Goal: Information Seeking & Learning: Learn about a topic

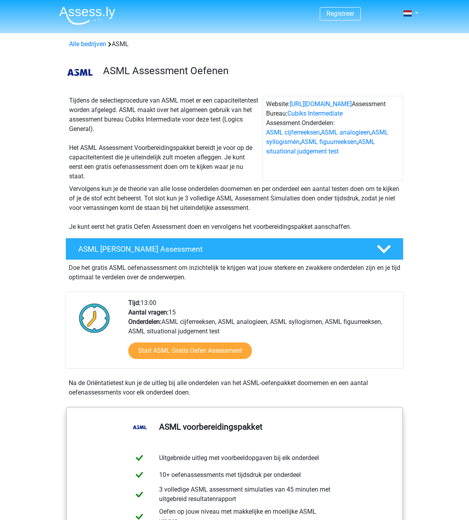
drag, startPoint x: 186, startPoint y: 129, endPoint x: 140, endPoint y: 99, distance: 55.1
click at [140, 99] on div "Tijdens de selectieprocedure van ASML moet er een capaciteitentest worden afgel…" at bounding box center [164, 138] width 197 height 85
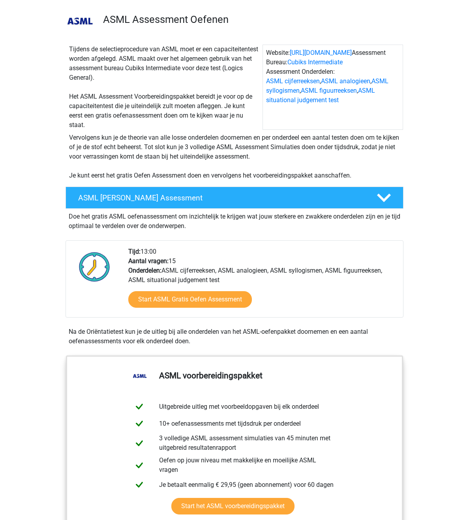
scroll to position [158, 0]
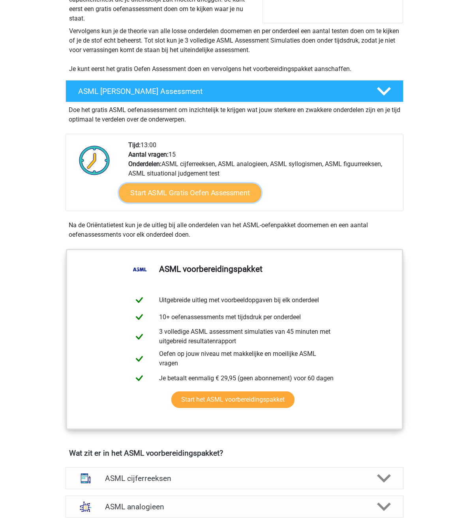
click at [217, 194] on link "Start ASML Gratis Oefen Assessment" at bounding box center [190, 193] width 142 height 19
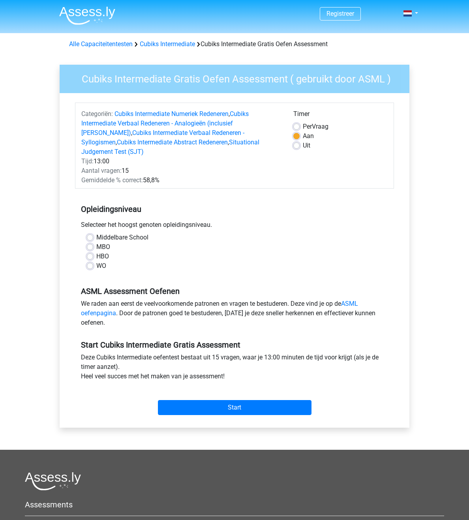
click at [98, 261] on label "WO" at bounding box center [101, 265] width 10 height 9
click at [93, 261] on input "WO" at bounding box center [90, 265] width 6 height 8
radio input "true"
click at [249, 404] on input "Start" at bounding box center [235, 407] width 154 height 15
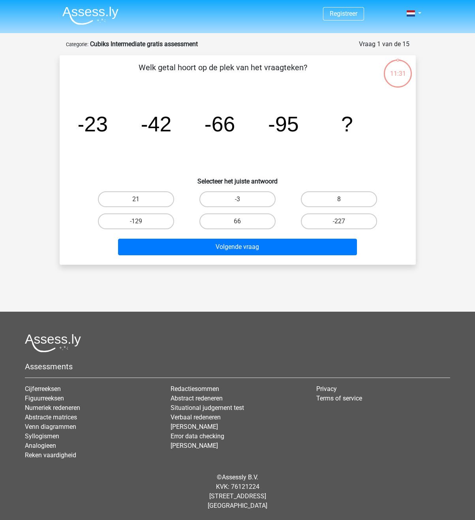
click at [108, 123] on tspan "-95" at bounding box center [92, 124] width 31 height 24
click at [139, 215] on label "-129" at bounding box center [136, 222] width 76 height 16
click at [139, 221] on input "-129" at bounding box center [138, 223] width 5 height 5
radio input "true"
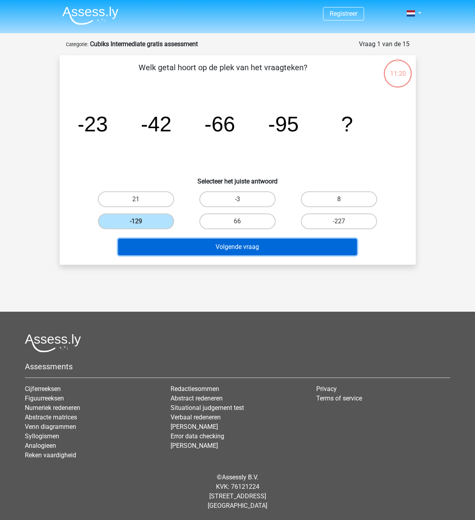
click at [214, 247] on button "Volgende vraag" at bounding box center [237, 247] width 239 height 17
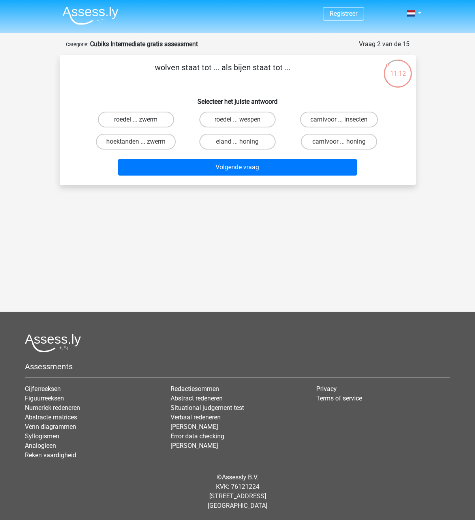
click at [144, 117] on label "roedel ... zwerm" at bounding box center [136, 120] width 76 height 16
click at [141, 120] on input "roedel ... zwerm" at bounding box center [138, 122] width 5 height 5
radio input "true"
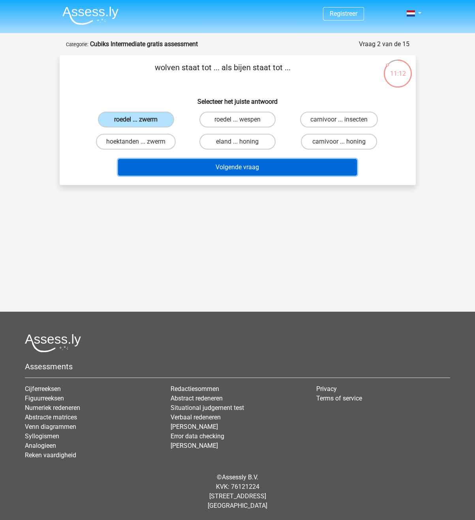
click at [199, 169] on button "Volgende vraag" at bounding box center [237, 167] width 239 height 17
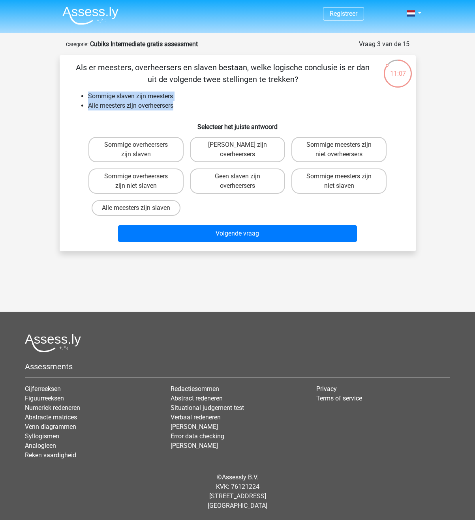
drag, startPoint x: 85, startPoint y: 92, endPoint x: 188, endPoint y: 107, distance: 104.4
click at [188, 107] on ul "Sommige slaven zijn meesters Alle meesters zijn overheersers" at bounding box center [237, 101] width 331 height 19
click at [188, 107] on li "Alle meesters zijn overheersers" at bounding box center [245, 105] width 315 height 9
click at [324, 151] on label "Sommige meesters zijn niet overheersers" at bounding box center [338, 149] width 95 height 25
click at [339, 150] on input "Sommige meesters zijn niet overheersers" at bounding box center [341, 147] width 5 height 5
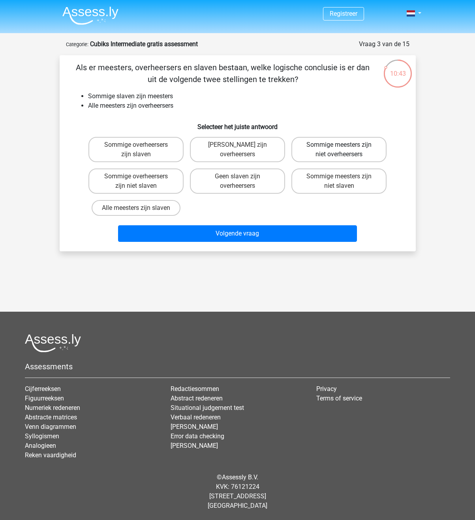
radio input "true"
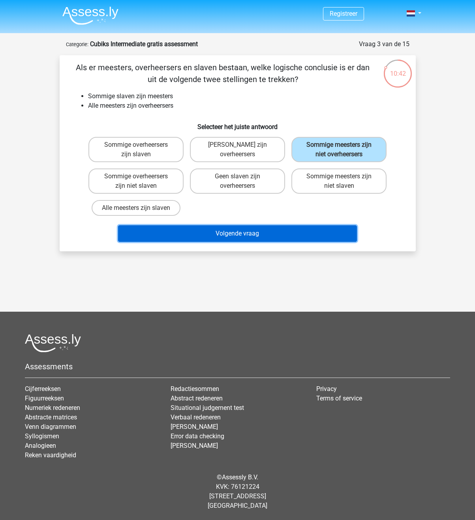
click at [307, 229] on button "Volgende vraag" at bounding box center [237, 233] width 239 height 17
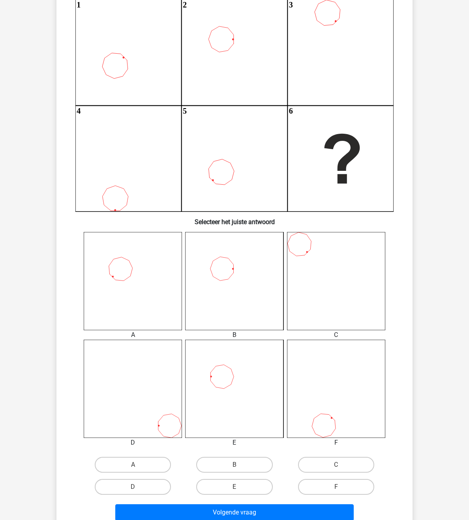
scroll to position [79, 0]
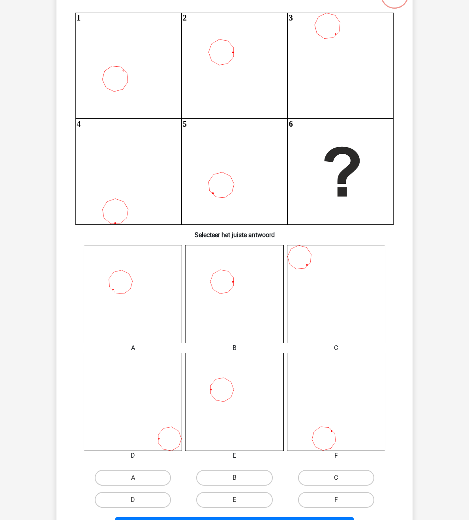
click at [124, 277] on icon at bounding box center [133, 294] width 98 height 98
click at [141, 303] on icon at bounding box center [133, 294] width 98 height 98
click at [150, 475] on label "A" at bounding box center [133, 478] width 76 height 16
click at [138, 478] on input "A" at bounding box center [135, 480] width 5 height 5
radio input "true"
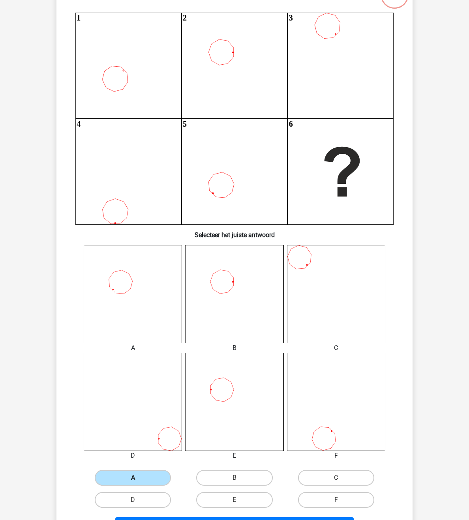
click at [142, 482] on label "A" at bounding box center [133, 478] width 76 height 16
click at [138, 482] on input "A" at bounding box center [135, 480] width 5 height 5
click at [139, 475] on label "A" at bounding box center [133, 478] width 76 height 16
click at [138, 478] on input "A" at bounding box center [135, 480] width 5 height 5
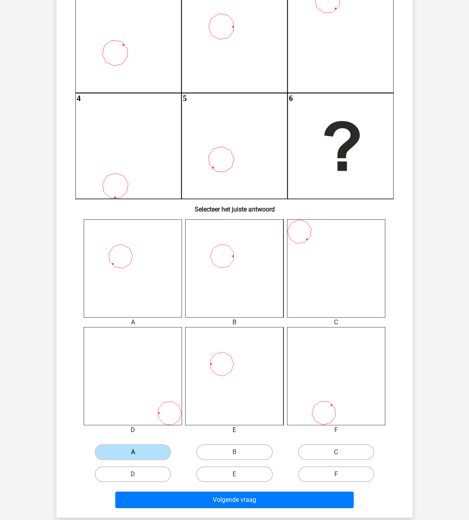
scroll to position [118, 0]
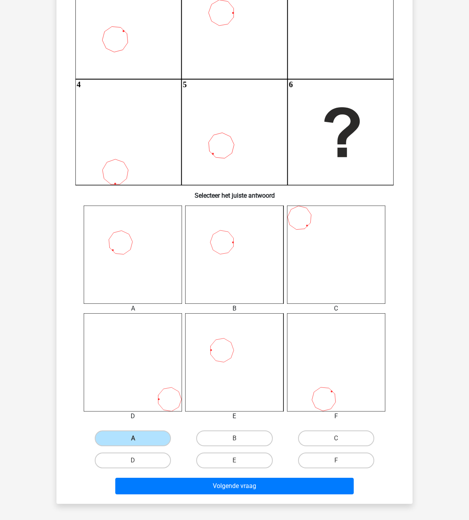
click at [225, 353] on icon at bounding box center [234, 362] width 98 height 98
click at [228, 455] on label "E" at bounding box center [234, 461] width 76 height 16
click at [234, 461] on input "E" at bounding box center [236, 463] width 5 height 5
radio input "true"
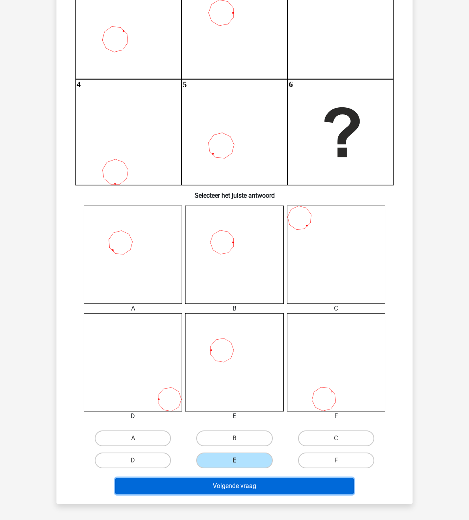
click at [255, 486] on button "Volgende vraag" at bounding box center [234, 486] width 239 height 17
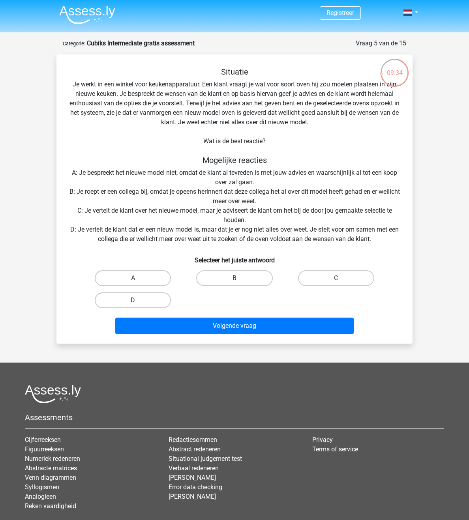
scroll to position [0, 0]
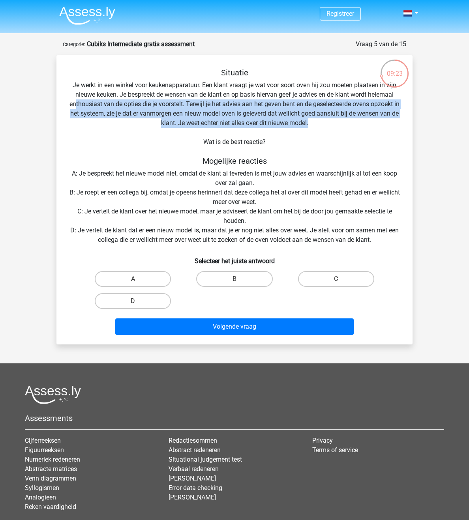
drag, startPoint x: 77, startPoint y: 102, endPoint x: 341, endPoint y: 123, distance: 264.1
click at [341, 123] on div "Situatie Je werkt in een winkel voor keukenapparatuur. Een klant vraagt je wat …" at bounding box center [235, 203] width 350 height 270
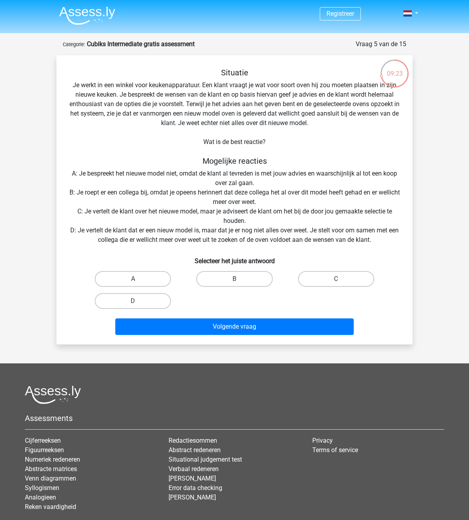
click at [316, 141] on div "Situatie Je werkt in een winkel voor keukenapparatuur. Een klant vraagt je wat …" at bounding box center [235, 203] width 350 height 270
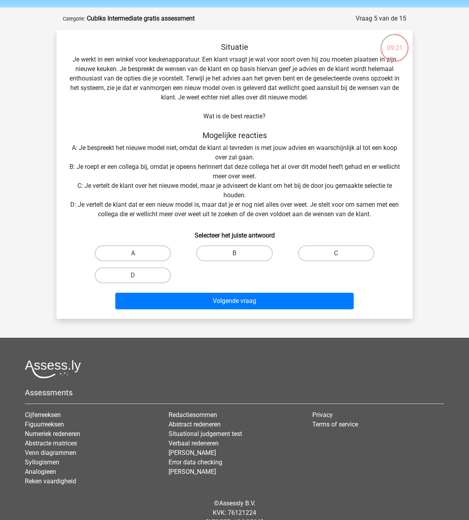
scroll to position [39, 0]
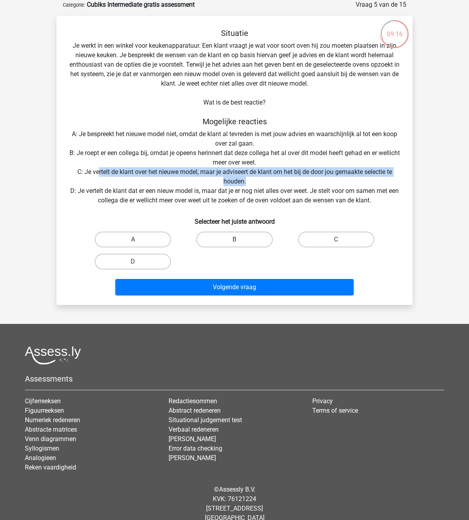
drag, startPoint x: 97, startPoint y: 170, endPoint x: 266, endPoint y: 180, distance: 168.5
click at [266, 180] on div "Situatie Je werkt in een winkel voor keukenapparatuur. Een klant vraagt je wat …" at bounding box center [235, 163] width 350 height 270
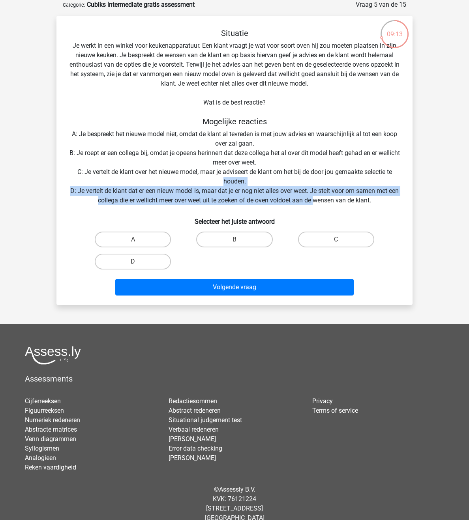
drag, startPoint x: 108, startPoint y: 186, endPoint x: 321, endPoint y: 198, distance: 213.5
click at [321, 198] on div "Situatie Je werkt in een winkel voor keukenapparatuur. Een klant vraagt je wat …" at bounding box center [235, 163] width 350 height 270
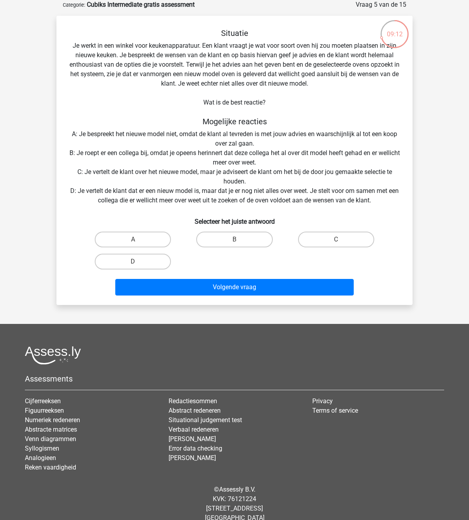
click at [303, 159] on div "Situatie Je werkt in een winkel voor keukenapparatuur. Een klant vraagt je wat …" at bounding box center [235, 163] width 350 height 270
click at [140, 257] on label "D" at bounding box center [133, 262] width 76 height 16
click at [138, 262] on input "D" at bounding box center [135, 264] width 5 height 5
radio input "true"
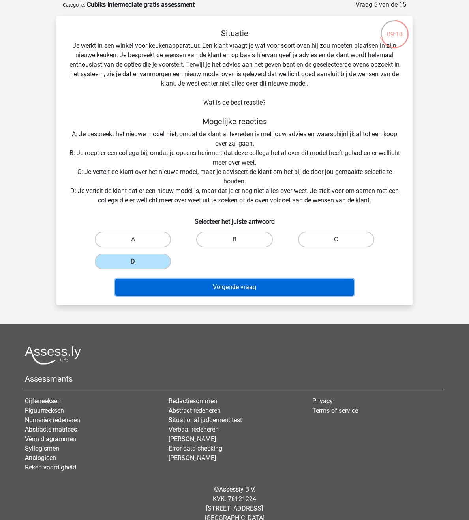
click at [225, 286] on button "Volgende vraag" at bounding box center [234, 287] width 239 height 17
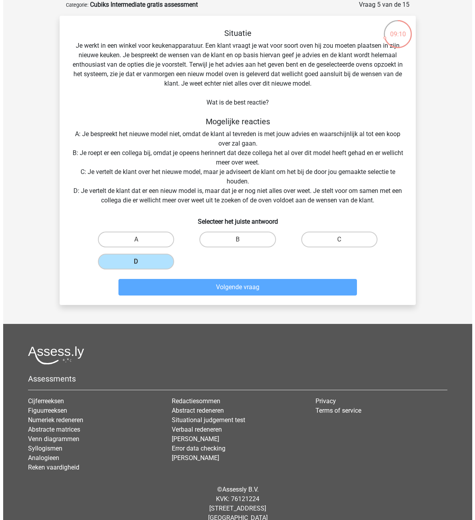
scroll to position [0, 0]
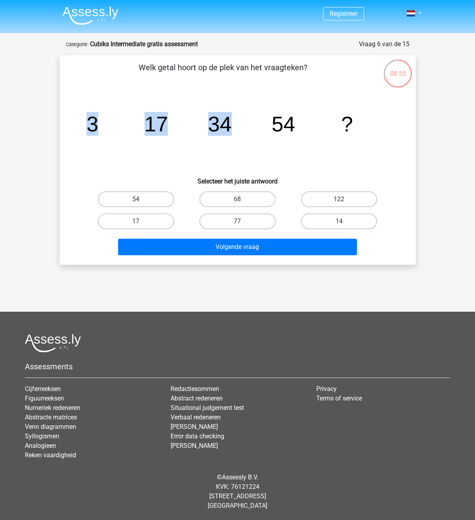
drag, startPoint x: 79, startPoint y: 122, endPoint x: 232, endPoint y: 124, distance: 153.6
click at [232, 124] on icon "image/svg+xml 3 17 34 54 ?" at bounding box center [238, 132] width 318 height 80
click at [302, 127] on icon "image/svg+xml 3 17 34 54 ?" at bounding box center [238, 132] width 318 height 80
drag, startPoint x: 382, startPoint y: 124, endPoint x: 101, endPoint y: 123, distance: 281.0
click at [101, 123] on icon "image/svg+xml 3 17 34 54 ?" at bounding box center [238, 132] width 318 height 80
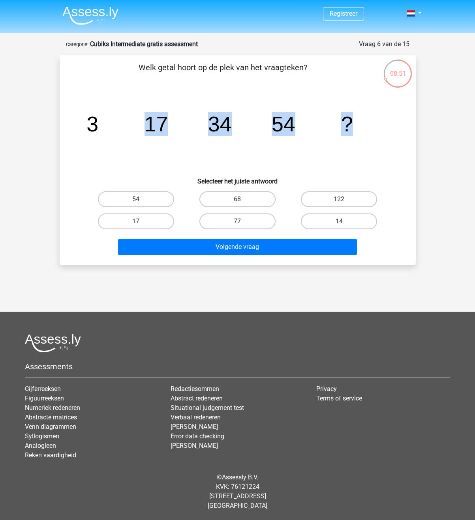
click at [303, 126] on icon "image/svg+xml 3 17 34 54 ?" at bounding box center [238, 132] width 318 height 80
drag, startPoint x: 85, startPoint y: 120, endPoint x: 200, endPoint y: 126, distance: 115.0
click at [200, 126] on icon "image/svg+xml 3 17 34 54 ?" at bounding box center [238, 132] width 318 height 80
click at [180, 129] on icon "image/svg+xml 3 17 34 54 ?" at bounding box center [238, 132] width 318 height 80
drag, startPoint x: 143, startPoint y: 128, endPoint x: 184, endPoint y: 124, distance: 40.5
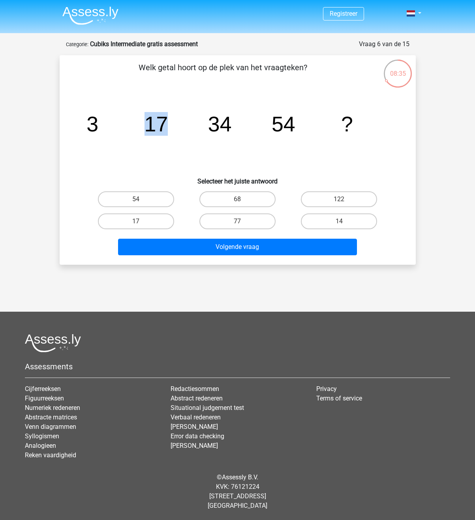
click at [184, 124] on icon "image/svg+xml 3 17 34 54 ?" at bounding box center [238, 132] width 318 height 80
drag, startPoint x: 232, startPoint y: 122, endPoint x: 241, endPoint y: 122, distance: 9.1
click at [232, 122] on icon "image/svg+xml 3 17 34 54 ?" at bounding box center [238, 132] width 318 height 80
drag, startPoint x: 319, startPoint y: 128, endPoint x: 269, endPoint y: 134, distance: 50.5
click at [269, 134] on icon "image/svg+xml 3 17 34 54 ?" at bounding box center [238, 132] width 318 height 80
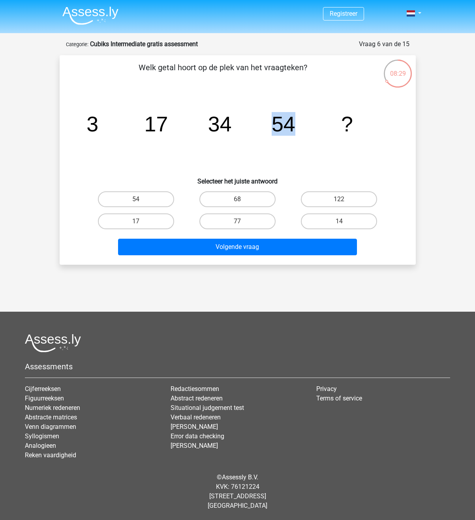
click at [257, 157] on icon "image/svg+xml 3 17 34 54 ?" at bounding box center [238, 132] width 318 height 80
click at [243, 220] on label "77" at bounding box center [237, 222] width 76 height 16
click at [242, 221] on input "77" at bounding box center [239, 223] width 5 height 5
radio input "true"
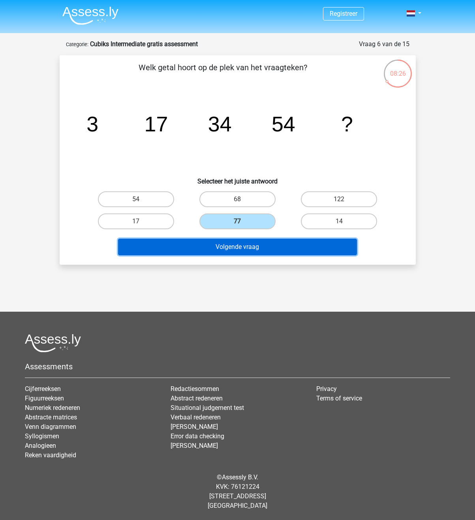
click at [265, 248] on button "Volgende vraag" at bounding box center [237, 247] width 239 height 17
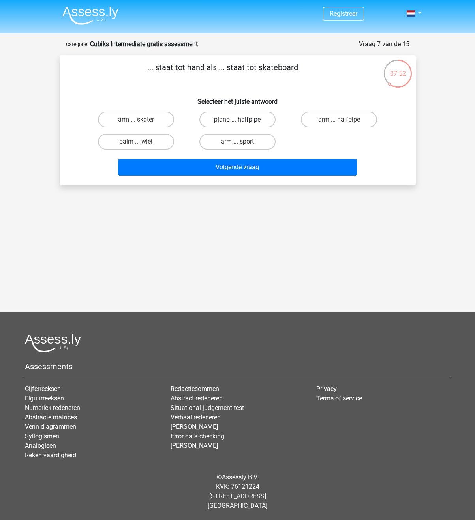
click at [233, 117] on label "piano ... halfpipe" at bounding box center [237, 120] width 76 height 16
click at [237, 120] on input "piano ... halfpipe" at bounding box center [239, 122] width 5 height 5
radio input "true"
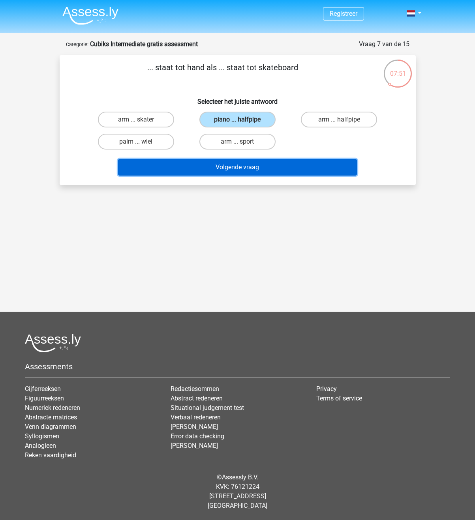
click at [281, 169] on button "Volgende vraag" at bounding box center [237, 167] width 239 height 17
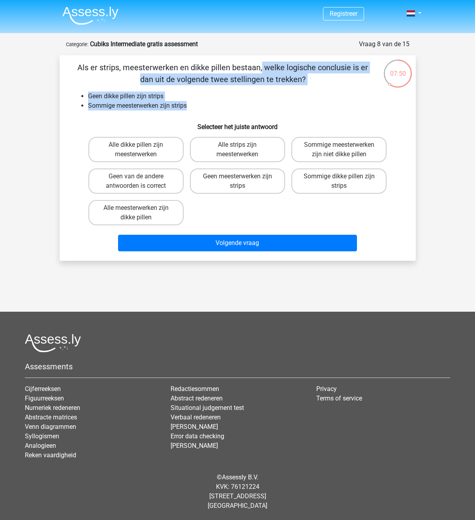
drag, startPoint x: 111, startPoint y: 63, endPoint x: 244, endPoint y: 107, distance: 140.9
click at [244, 107] on div "Als er strips, meesterwerken en dikke pillen bestaan, welke logische conclusie …" at bounding box center [238, 158] width 350 height 193
click at [244, 107] on li "Sommige meesterwerken zijn strips" at bounding box center [245, 105] width 315 height 9
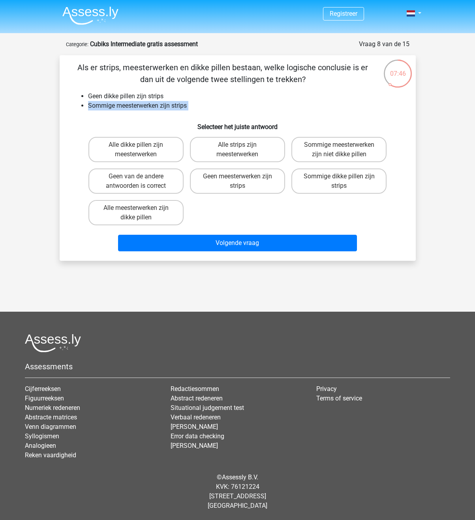
drag, startPoint x: 244, startPoint y: 107, endPoint x: 301, endPoint y: 93, distance: 58.1
click at [301, 93] on ul "Geen dikke pillen zijn strips Sommige meesterwerken zijn strips" at bounding box center [237, 101] width 331 height 19
click at [301, 93] on li "Geen dikke pillen zijn strips" at bounding box center [245, 96] width 315 height 9
drag, startPoint x: 98, startPoint y: 96, endPoint x: 173, endPoint y: 92, distance: 74.7
click at [173, 92] on li "Geen dikke pillen zijn strips" at bounding box center [245, 96] width 315 height 9
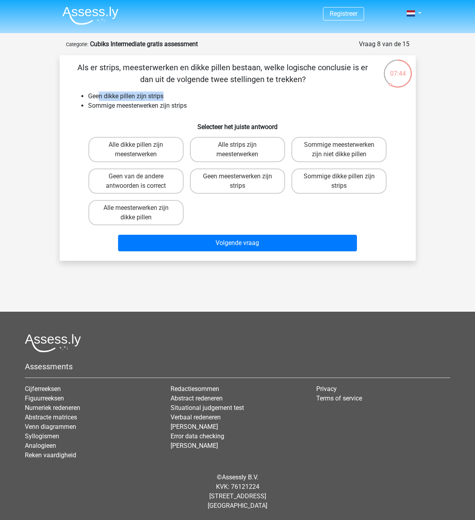
click at [173, 92] on li "Geen dikke pillen zijn strips" at bounding box center [245, 96] width 315 height 9
drag, startPoint x: 84, startPoint y: 106, endPoint x: 210, endPoint y: 108, distance: 125.5
click at [210, 108] on ul "Geen dikke pillen zijn strips Sommige meesterwerken zijn strips" at bounding box center [237, 101] width 331 height 19
click at [210, 108] on li "Sommige meesterwerken zijn strips" at bounding box center [245, 105] width 315 height 9
drag, startPoint x: 107, startPoint y: 94, endPoint x: 191, endPoint y: 106, distance: 85.3
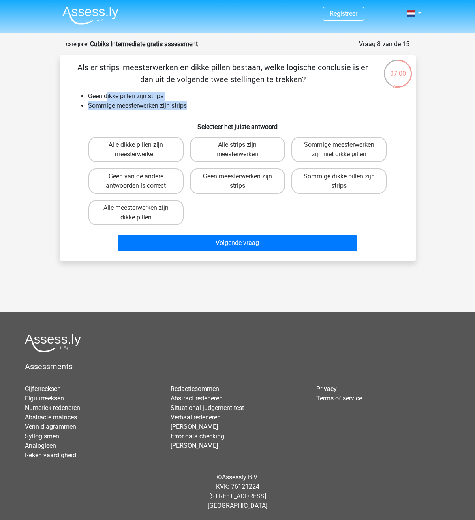
click at [191, 106] on ul "Geen dikke pillen zijn strips Sommige meesterwerken zijn strips" at bounding box center [237, 101] width 331 height 19
click at [191, 106] on li "Sommige meesterwerken zijn strips" at bounding box center [245, 105] width 315 height 9
click at [363, 154] on label "Sommige meesterwerken zijn niet dikke pillen" at bounding box center [338, 149] width 95 height 25
click at [344, 150] on input "Sommige meesterwerken zijn niet dikke pillen" at bounding box center [341, 147] width 5 height 5
radio input "true"
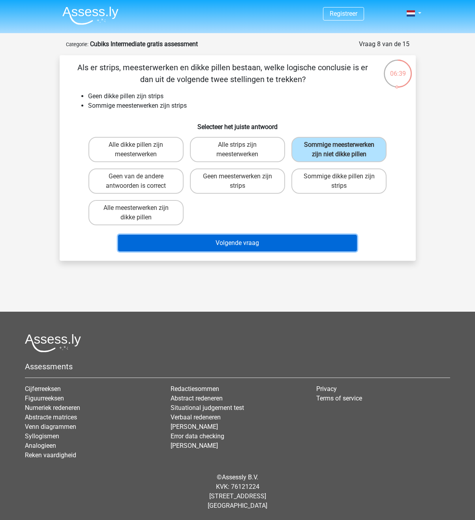
click at [300, 245] on button "Volgende vraag" at bounding box center [237, 243] width 239 height 17
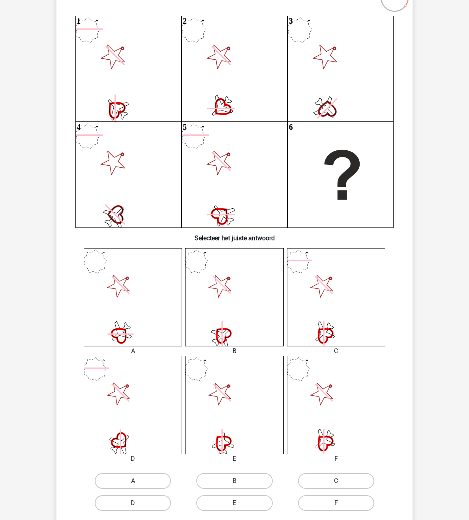
scroll to position [79, 0]
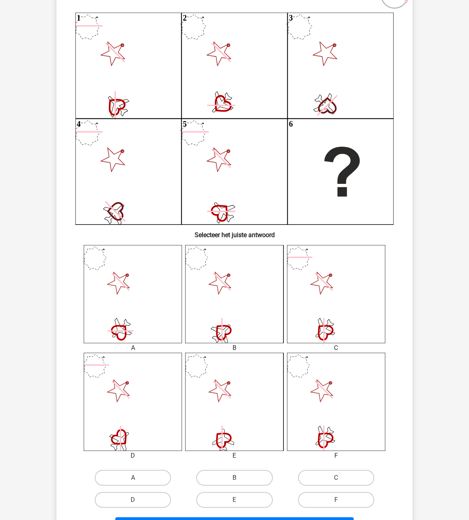
click at [131, 300] on icon at bounding box center [133, 294] width 98 height 98
click at [134, 478] on label "A" at bounding box center [133, 478] width 76 height 16
click at [134, 478] on input "A" at bounding box center [135, 480] width 5 height 5
radio input "true"
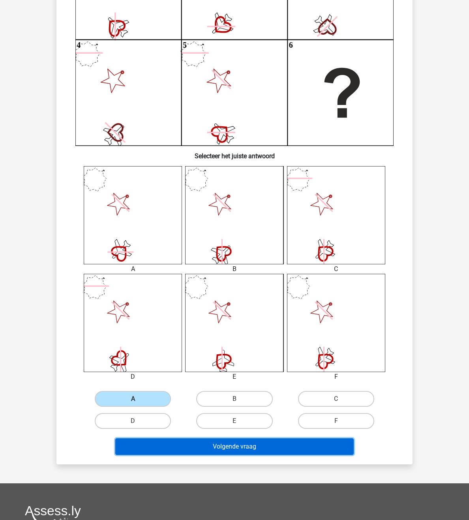
click at [274, 451] on button "Volgende vraag" at bounding box center [234, 447] width 239 height 17
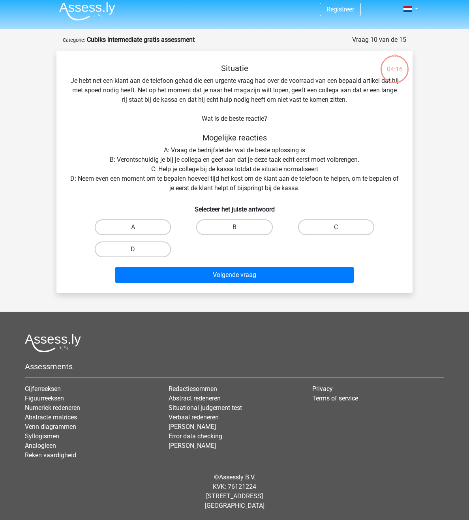
scroll to position [4, 0]
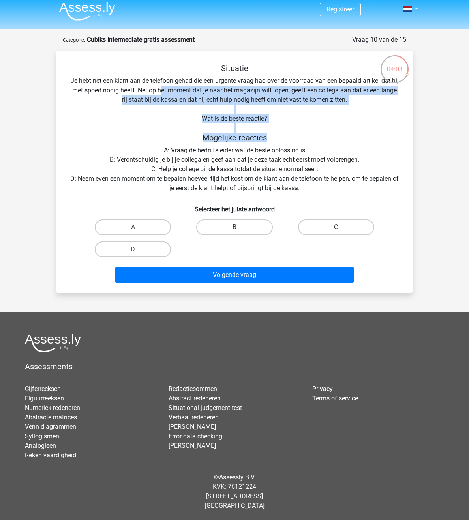
drag, startPoint x: 161, startPoint y: 90, endPoint x: 287, endPoint y: 135, distance: 133.7
click at [287, 135] on div "Situatie Je hebt net een klant aan de telefoon gehad die een urgente vraag had …" at bounding box center [235, 175] width 350 height 223
click at [287, 135] on h5 "Mogelijke reacties" at bounding box center [234, 137] width 331 height 9
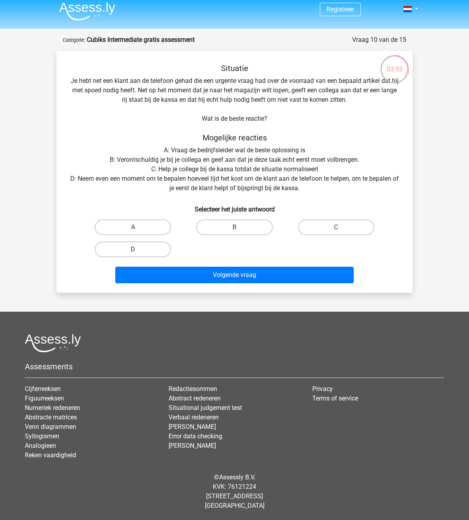
click at [143, 246] on label "D" at bounding box center [133, 250] width 76 height 16
click at [138, 249] on input "D" at bounding box center [135, 251] width 5 height 5
radio input "true"
click at [233, 285] on div "Volgende vraag" at bounding box center [234, 277] width 305 height 20
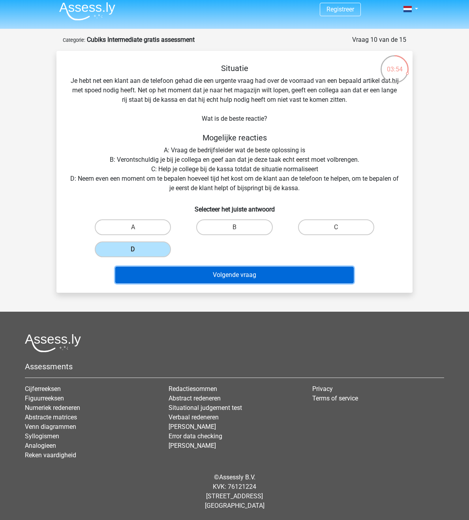
click at [239, 279] on button "Volgende vraag" at bounding box center [234, 275] width 239 height 17
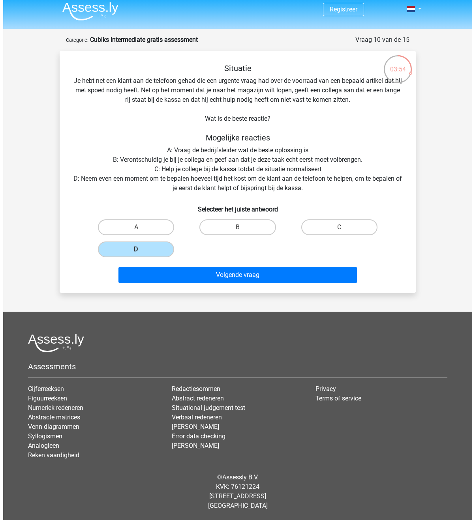
scroll to position [0, 0]
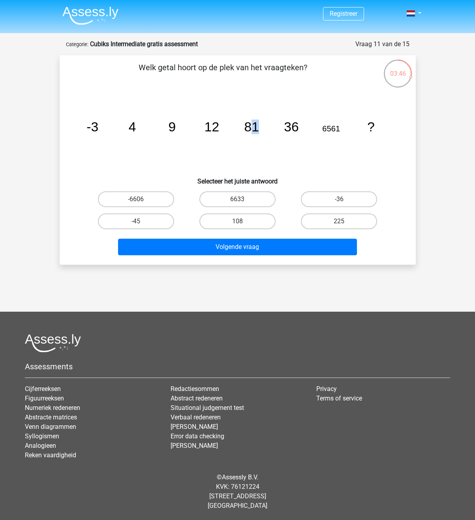
drag, startPoint x: 266, startPoint y: 122, endPoint x: 251, endPoint y: 121, distance: 15.1
click at [251, 121] on icon "image/svg+xml -3 4 9 12 81 36 6561 ?" at bounding box center [238, 132] width 318 height 80
click at [203, 158] on icon "image/svg+xml -3 4 9 12 81 36 6561 ?" at bounding box center [238, 132] width 318 height 80
drag, startPoint x: 256, startPoint y: 132, endPoint x: 244, endPoint y: 133, distance: 12.7
click at [244, 133] on icon "image/svg+xml -3 4 9 12 81 36 6561 ?" at bounding box center [238, 132] width 318 height 80
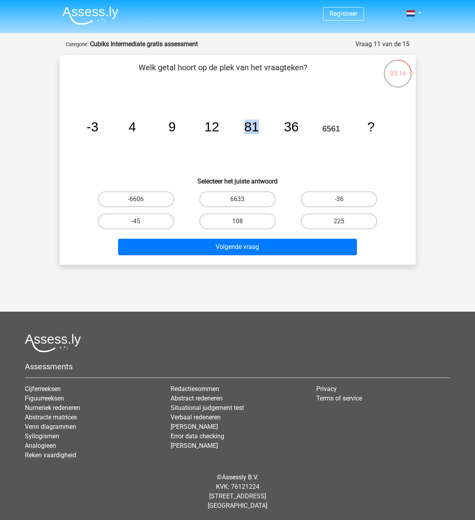
click at [98, 129] on tspan "81" at bounding box center [92, 127] width 12 height 15
drag, startPoint x: 305, startPoint y: 126, endPoint x: 283, endPoint y: 130, distance: 22.6
click at [283, 130] on icon "image/svg+xml -3 4 9 12 81 36 6561 ?" at bounding box center [238, 132] width 318 height 80
drag, startPoint x: 240, startPoint y: 127, endPoint x: 300, endPoint y: 131, distance: 60.9
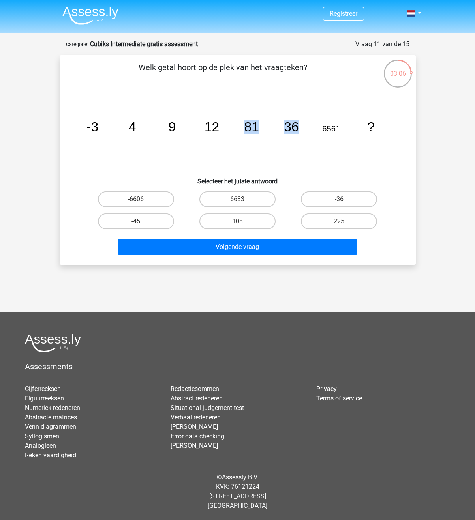
click at [300, 131] on icon "image/svg+xml -3 4 9 12 81 36 6561 ?" at bounding box center [238, 132] width 318 height 80
click at [136, 202] on input "-6606" at bounding box center [138, 201] width 5 height 5
radio input "true"
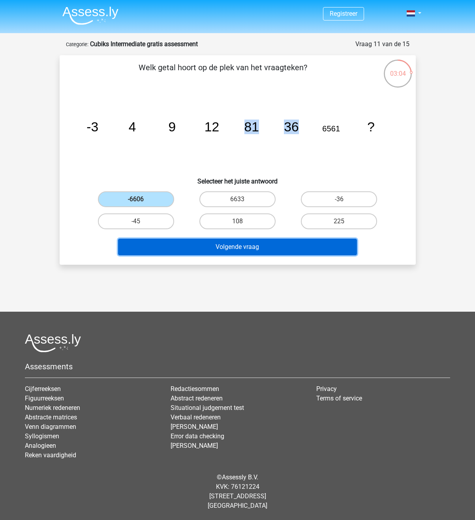
click at [229, 247] on button "Volgende vraag" at bounding box center [237, 247] width 239 height 17
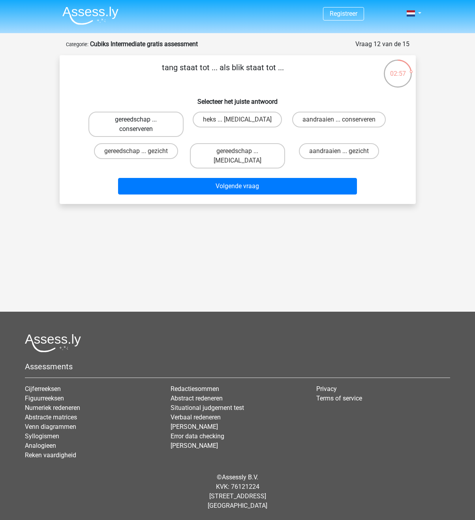
click at [131, 126] on label "gereedschap ... conserveren" at bounding box center [135, 124] width 95 height 25
click at [136, 125] on input "gereedschap ... conserveren" at bounding box center [138, 122] width 5 height 5
radio input "true"
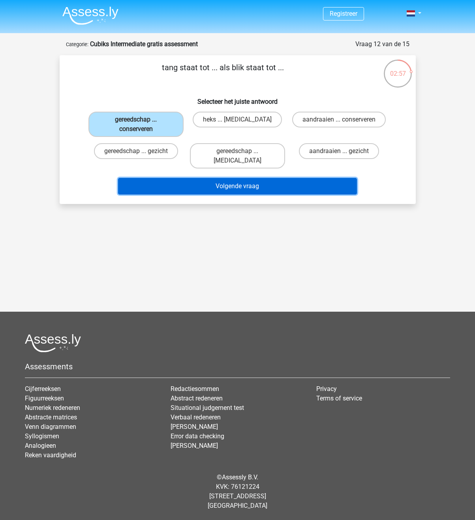
click at [247, 178] on button "Volgende vraag" at bounding box center [237, 186] width 239 height 17
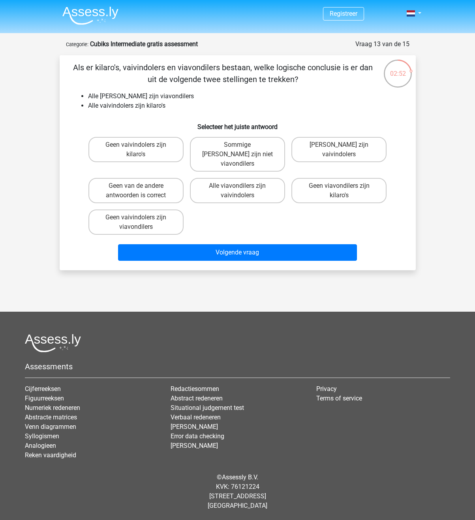
drag, startPoint x: 130, startPoint y: 66, endPoint x: 316, endPoint y: 85, distance: 187.3
click at [316, 85] on p "Als er kilaro's, vaivindolers en viavondilers bestaan, welke logische conclusie…" at bounding box center [222, 74] width 301 height 24
drag, startPoint x: 85, startPoint y: 97, endPoint x: 184, endPoint y: 97, distance: 99.1
click at [184, 97] on ul "Alle kilaro's zijn viavondilers Alle vaivindolers zijn kilaro's" at bounding box center [237, 101] width 331 height 19
drag, startPoint x: 177, startPoint y: 105, endPoint x: 83, endPoint y: 109, distance: 93.6
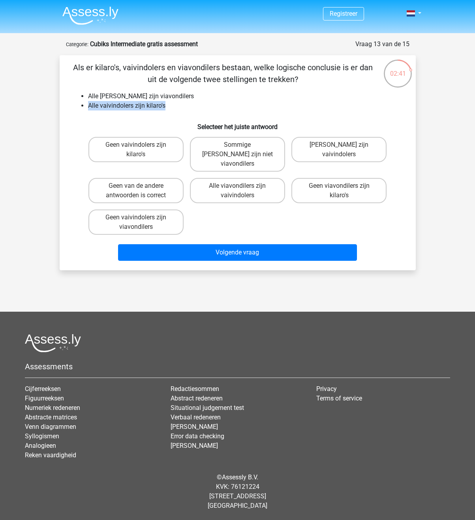
click at [88, 109] on li "Alle vaivindolers zijn kilaro's" at bounding box center [245, 105] width 315 height 9
click at [209, 142] on label "Sommige kilaro's zijn niet viavondilers" at bounding box center [237, 154] width 95 height 35
click at [237, 145] on input "Sommige kilaro's zijn niet viavondilers" at bounding box center [239, 147] width 5 height 5
radio input "true"
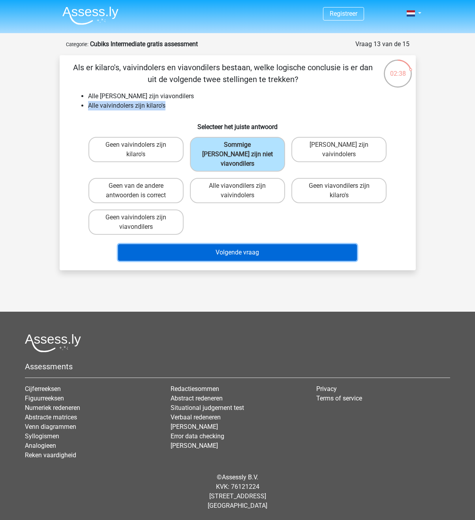
click at [285, 244] on button "Volgende vraag" at bounding box center [237, 252] width 239 height 17
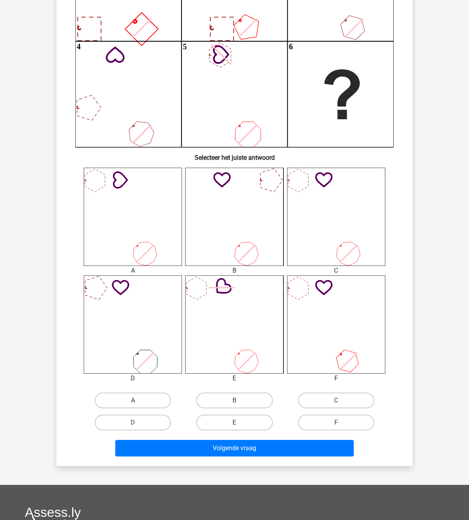
scroll to position [158, 0]
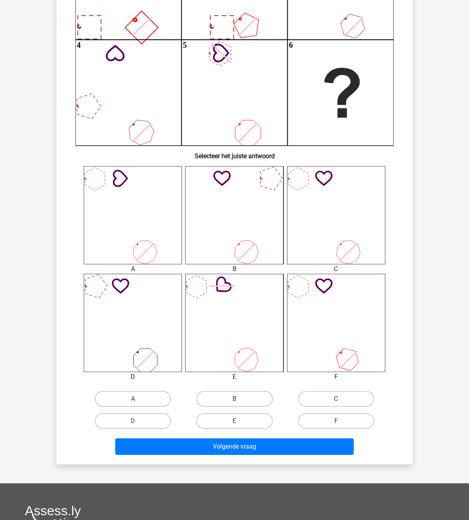
click at [220, 286] on icon at bounding box center [222, 286] width 26 height 26
click at [236, 423] on input "E" at bounding box center [236, 423] width 5 height 5
radio input "true"
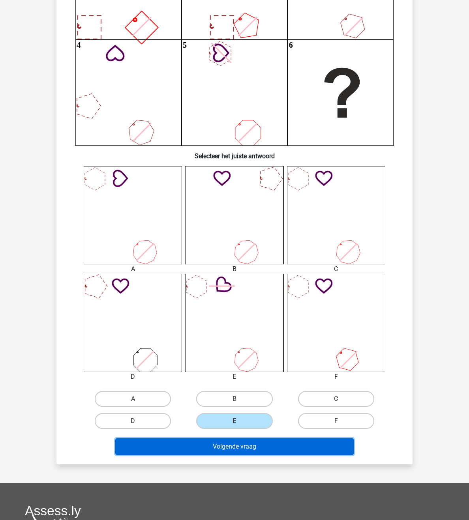
click at [274, 450] on button "Volgende vraag" at bounding box center [234, 447] width 239 height 17
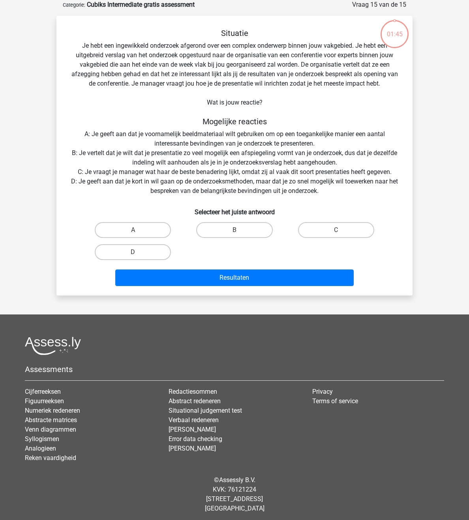
scroll to position [0, 0]
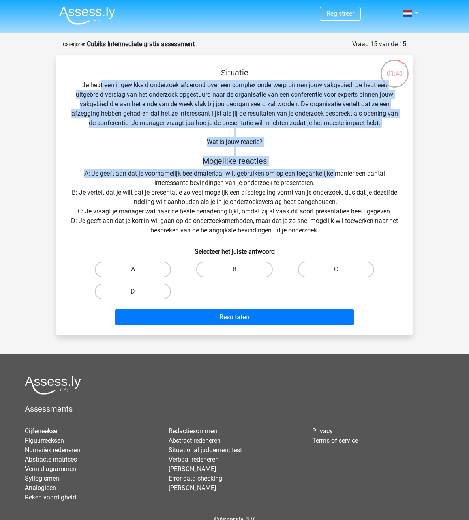
drag, startPoint x: 99, startPoint y: 86, endPoint x: 335, endPoint y: 174, distance: 251.8
click at [335, 174] on div "Situatie Je hebt een ingewikkeld onderzoek afgerond over een complex onderwerp …" at bounding box center [235, 198] width 350 height 261
click at [335, 158] on h5 "Mogelijke reacties" at bounding box center [234, 160] width 331 height 9
drag, startPoint x: 116, startPoint y: 80, endPoint x: 328, endPoint y: 185, distance: 236.2
click at [328, 185] on div "Situatie Je hebt een ingewikkeld onderzoek afgerond over een complex onderwerp …" at bounding box center [235, 198] width 350 height 261
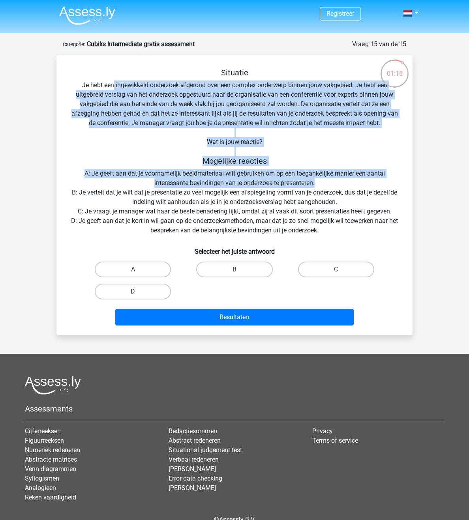
click at [99, 97] on div "Situatie Je hebt een ingewikkeld onderzoek afgerond over een complex onderwerp …" at bounding box center [235, 198] width 350 height 261
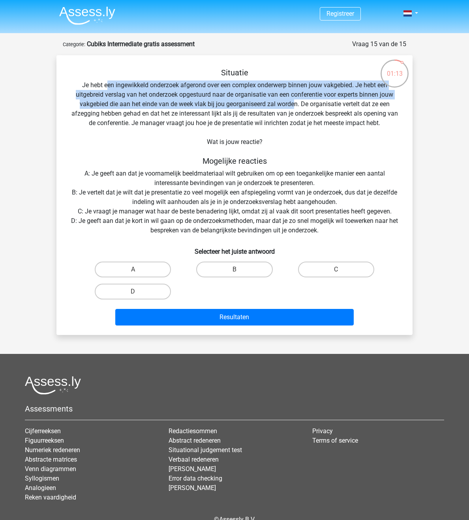
drag, startPoint x: 105, startPoint y: 90, endPoint x: 295, endPoint y: 105, distance: 190.5
click at [295, 105] on div "Situatie Je hebt een ingewikkeld onderzoek afgerond over een complex onderwerp …" at bounding box center [235, 198] width 350 height 261
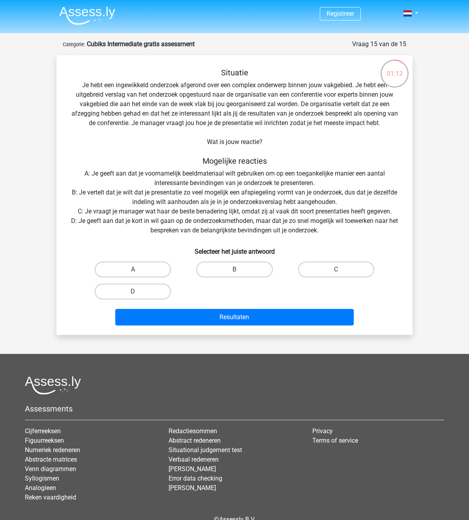
click at [309, 127] on div "Situatie Je hebt een ingewikkeld onderzoek afgerond over een complex onderwerp …" at bounding box center [235, 198] width 350 height 261
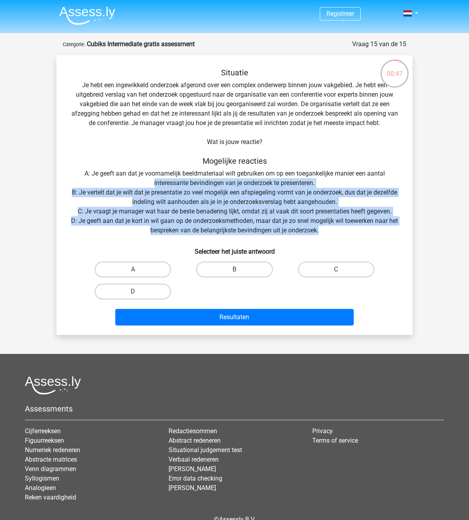
drag, startPoint x: 129, startPoint y: 180, endPoint x: 346, endPoint y: 232, distance: 223.3
click at [346, 232] on div "Situatie Je hebt een ingewikkeld onderzoek afgerond over een complex onderwerp …" at bounding box center [235, 198] width 350 height 261
click at [345, 232] on div "Situatie Je hebt een ingewikkeld onderzoek afgerond over een complex onderwerp …" at bounding box center [235, 198] width 350 height 261
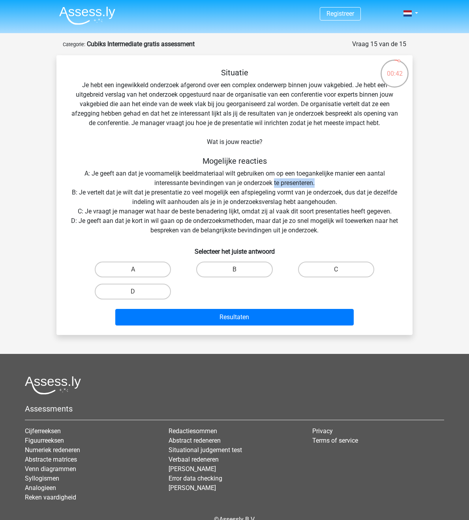
drag, startPoint x: 349, startPoint y: 186, endPoint x: 273, endPoint y: 187, distance: 75.8
click at [273, 187] on div "Situatie Je hebt een ingewikkeld onderzoek afgerond over een complex onderwerp …" at bounding box center [235, 198] width 350 height 261
click at [273, 186] on div "Situatie Je hebt een ingewikkeld onderzoek afgerond over een complex onderwerp …" at bounding box center [235, 198] width 350 height 261
click at [148, 292] on label "D" at bounding box center [133, 292] width 76 height 16
click at [138, 292] on input "D" at bounding box center [135, 294] width 5 height 5
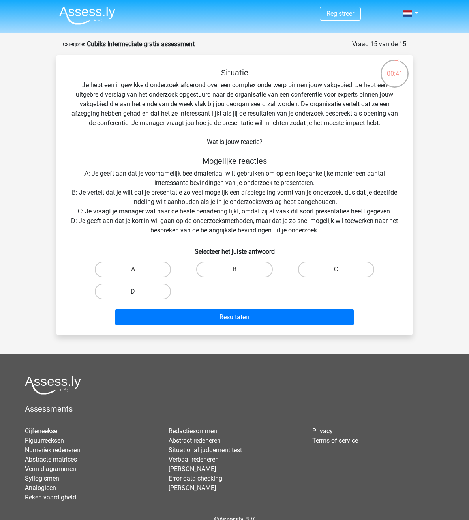
radio input "true"
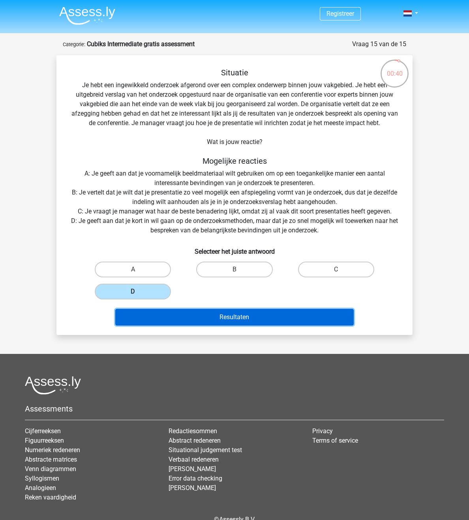
click at [233, 315] on button "Resultaten" at bounding box center [234, 317] width 239 height 17
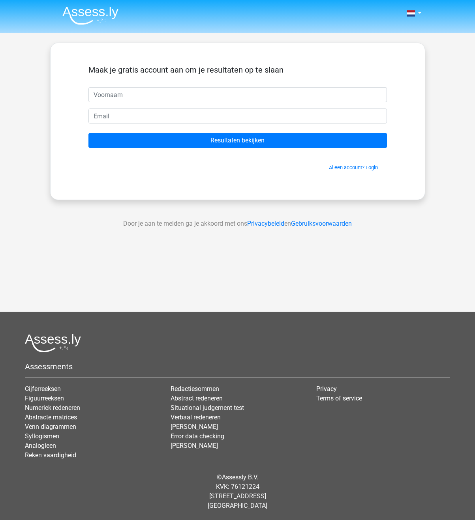
type input "j"
type input "jana"
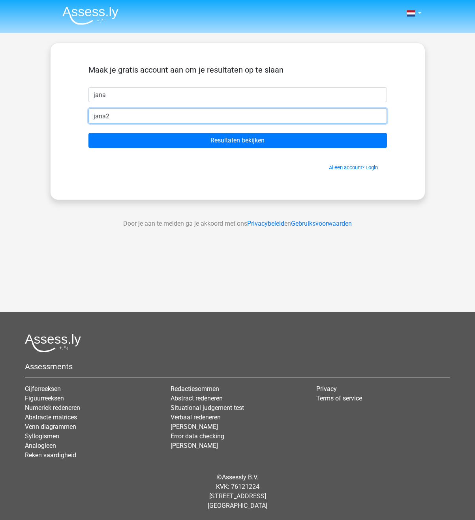
type input "[EMAIL_ADDRESS][DOMAIN_NAME]"
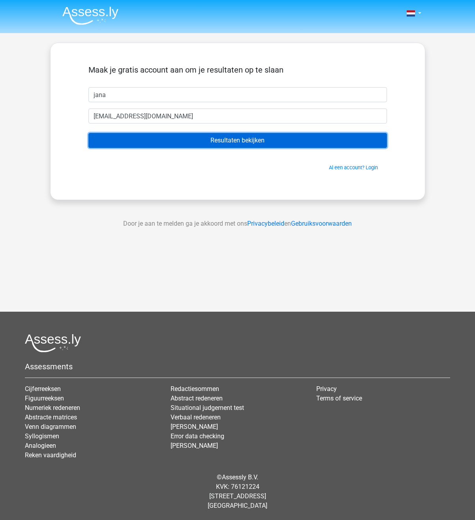
click at [251, 139] on input "Resultaten bekijken" at bounding box center [237, 140] width 298 height 15
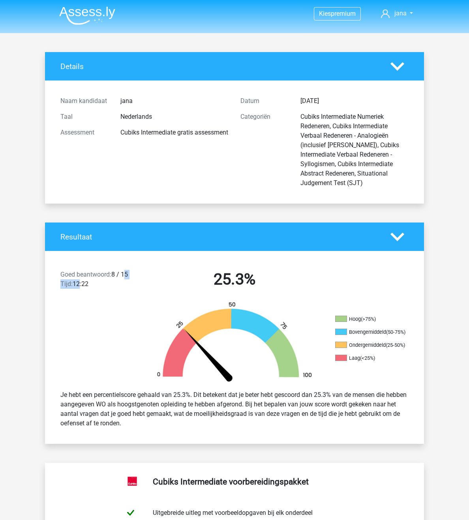
drag, startPoint x: 90, startPoint y: 254, endPoint x: 44, endPoint y: 266, distance: 47.2
click at [54, 270] on div "Goed beantwoord: 8 / 15 Tijd: 12:22" at bounding box center [99, 281] width 90 height 22
click at [89, 270] on div "Goed beantwoord: 8 / 15 Tijd: 12:22" at bounding box center [99, 281] width 90 height 22
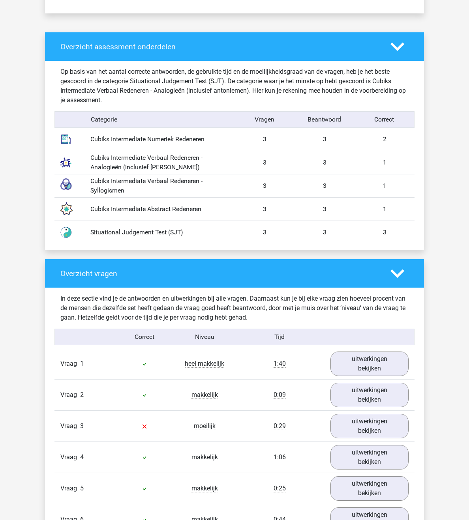
scroll to position [632, 0]
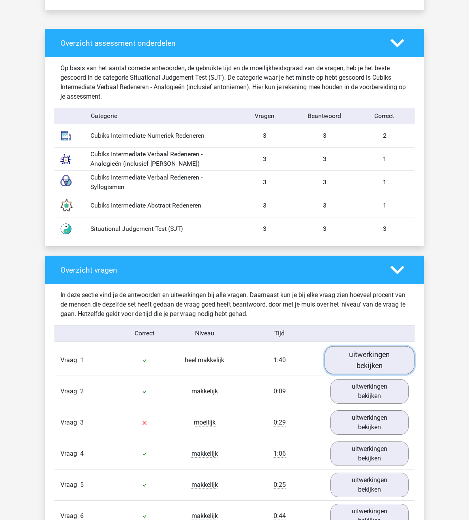
click at [366, 346] on link "uitwerkingen bekijken" at bounding box center [369, 360] width 90 height 28
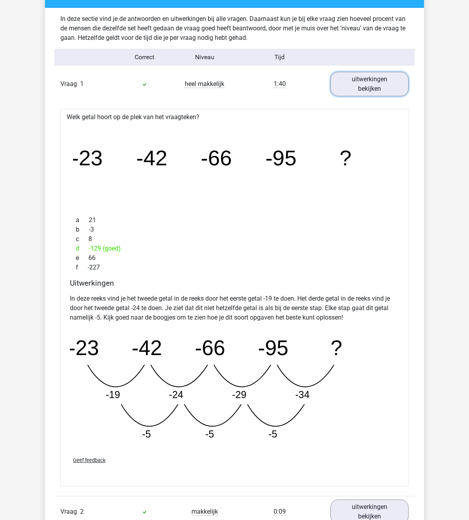
scroll to position [789, 0]
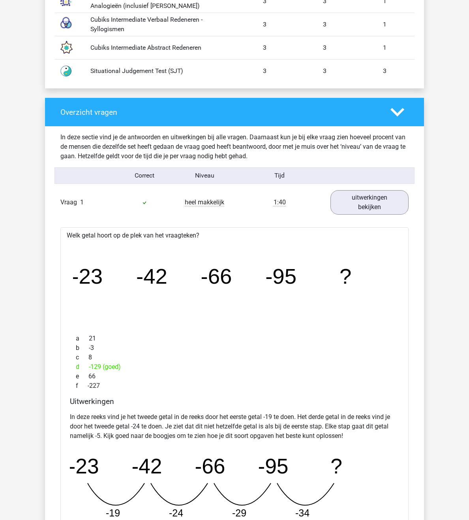
click at [320, 198] on div "1:40" at bounding box center [279, 202] width 90 height 9
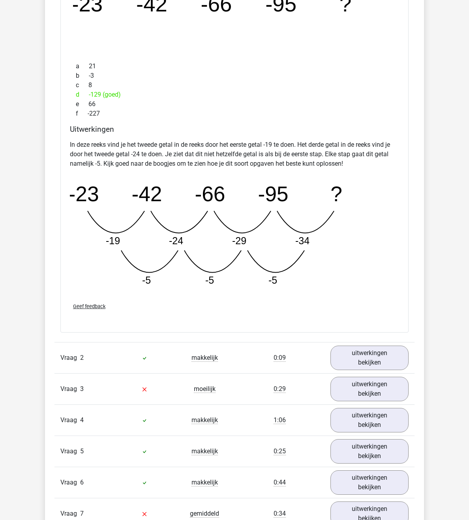
scroll to position [1066, 0]
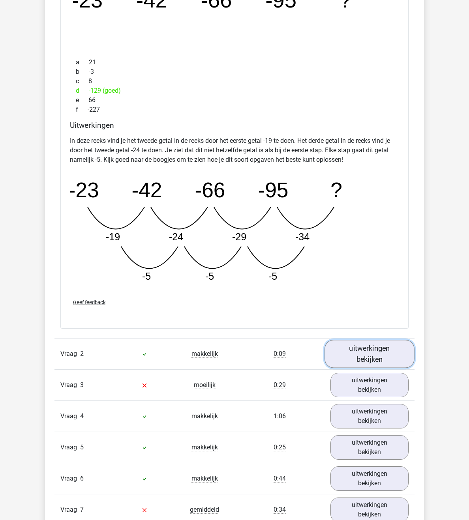
click at [394, 340] on link "uitwerkingen bekijken" at bounding box center [369, 354] width 90 height 28
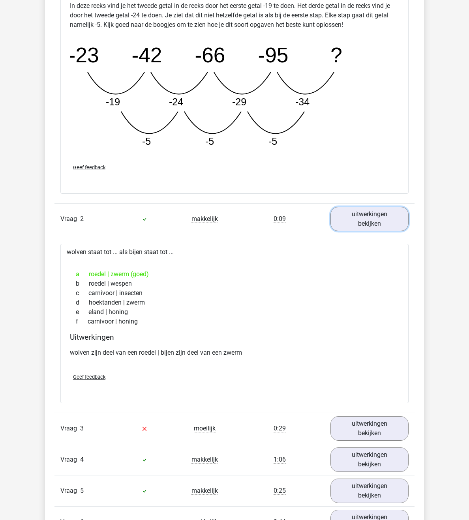
scroll to position [1224, 0]
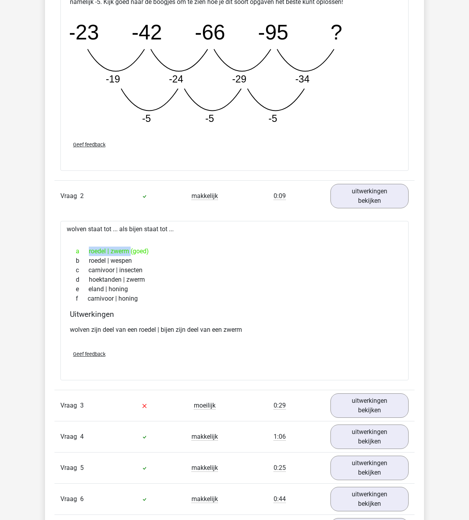
drag, startPoint x: 65, startPoint y: 212, endPoint x: 83, endPoint y: 209, distance: 17.9
click at [83, 247] on div "a roedel | zwerm (goed)" at bounding box center [234, 251] width 329 height 9
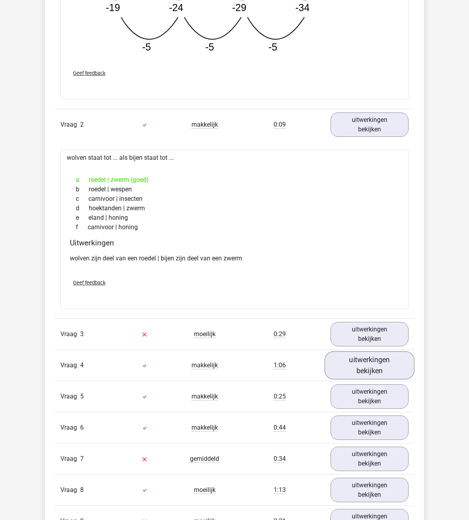
scroll to position [1303, 0]
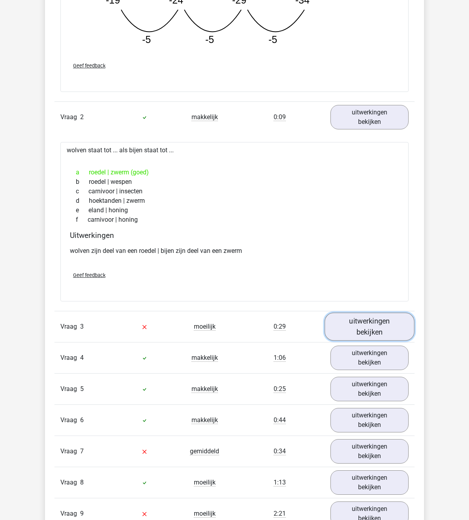
click at [384, 313] on link "uitwerkingen bekijken" at bounding box center [369, 327] width 90 height 28
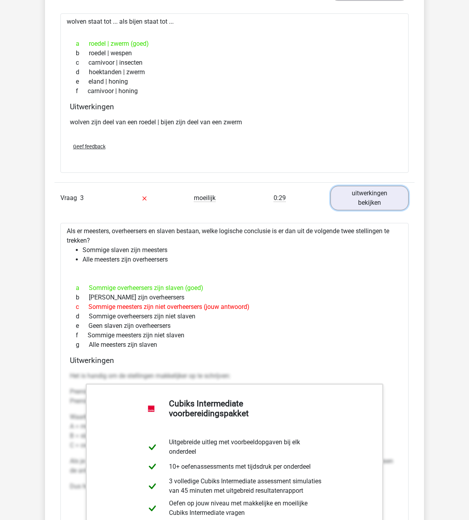
scroll to position [1460, 0]
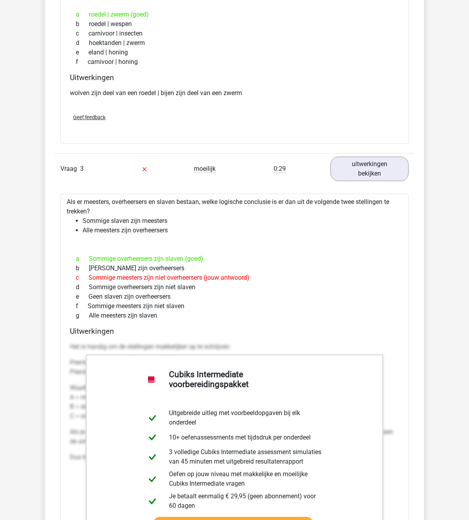
click at [409, 234] on div "Vraag 1 heel makkelijk 1:40 uitwerkingen bekijken Welk getal hoort op de plek v…" at bounding box center [234, 256] width 348 height 1480
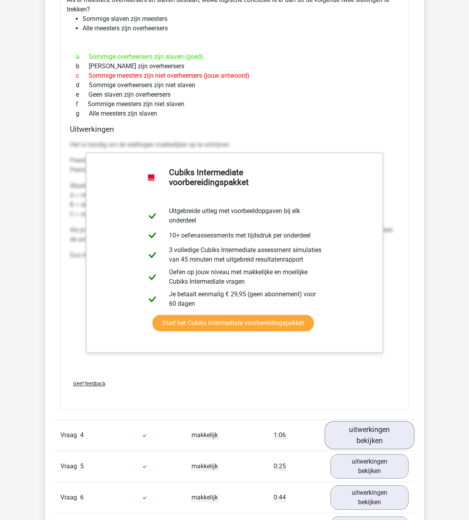
scroll to position [1737, 0]
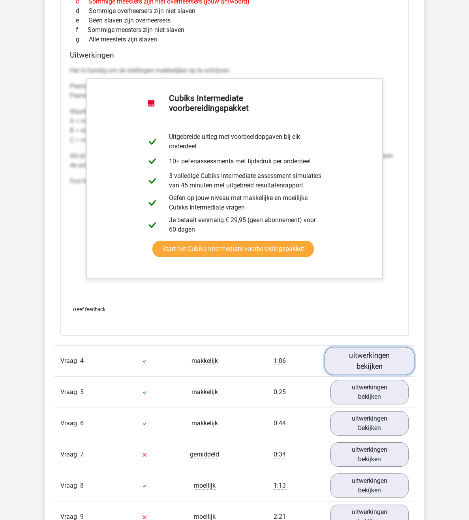
click at [379, 347] on link "uitwerkingen bekijken" at bounding box center [369, 361] width 90 height 28
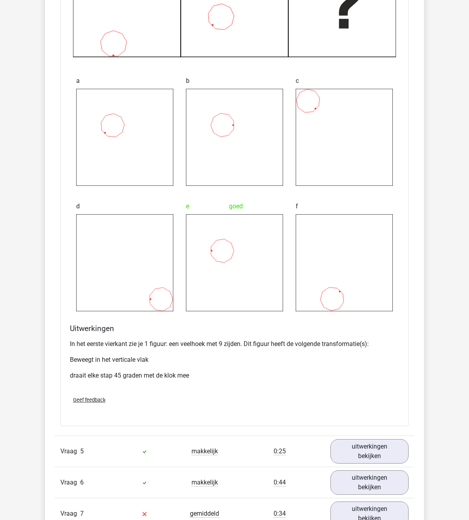
scroll to position [2368, 0]
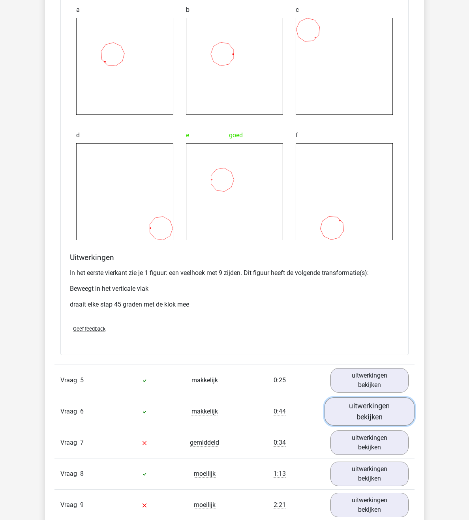
click at [372, 397] on link "uitwerkingen bekijken" at bounding box center [369, 411] width 90 height 28
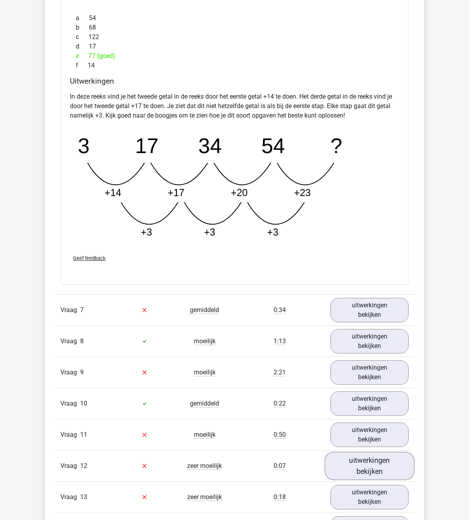
scroll to position [2921, 0]
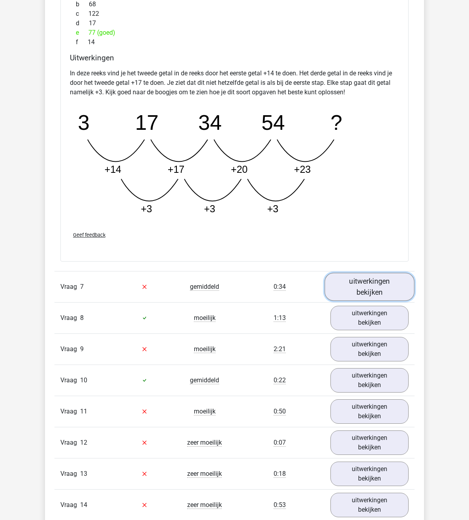
click at [386, 273] on link "uitwerkingen bekijken" at bounding box center [369, 287] width 90 height 28
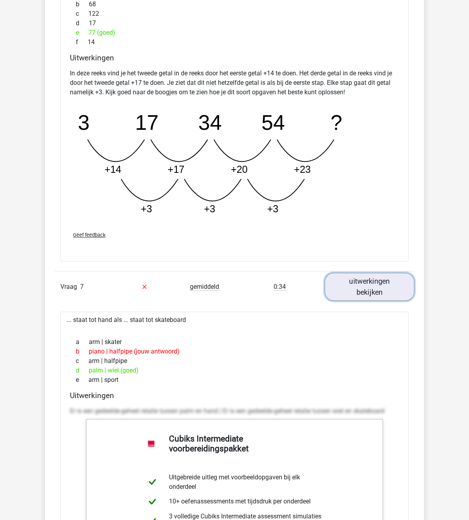
click at [414, 273] on link "uitwerkingen bekijken" at bounding box center [369, 287] width 90 height 28
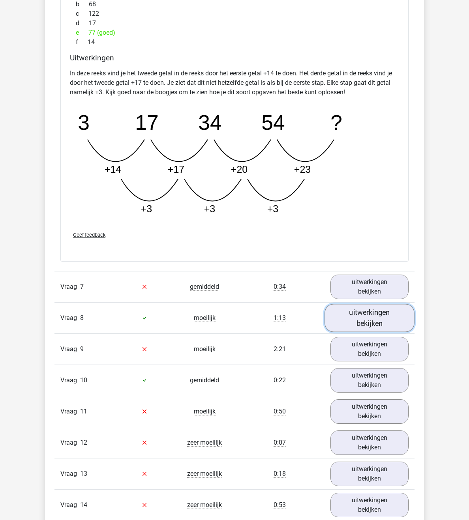
click at [396, 304] on link "uitwerkingen bekijken" at bounding box center [369, 318] width 90 height 28
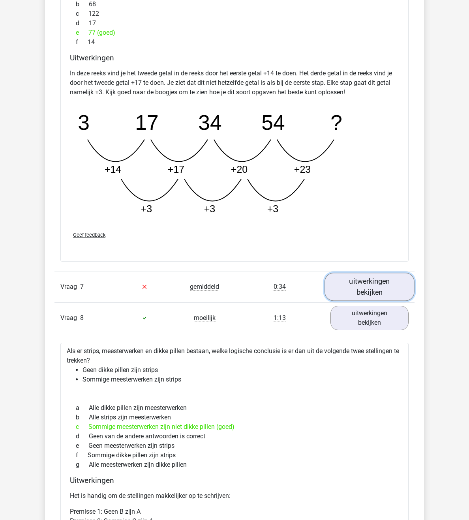
click at [393, 273] on link "uitwerkingen bekijken" at bounding box center [369, 287] width 90 height 28
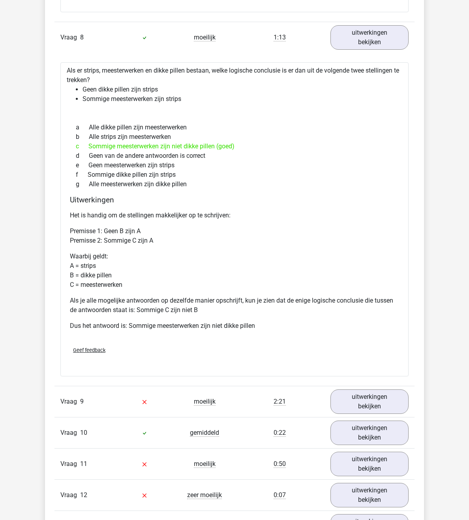
scroll to position [3592, 0]
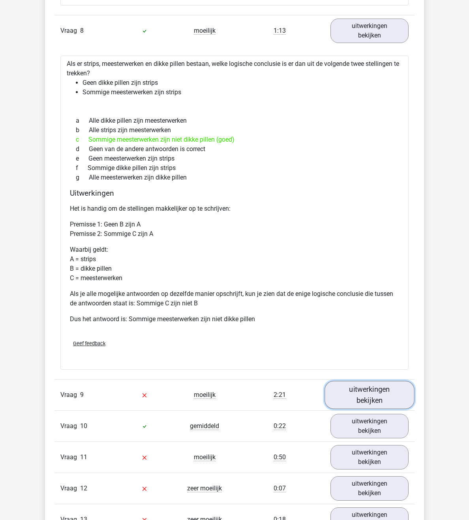
click at [409, 381] on link "uitwerkingen bekijken" at bounding box center [369, 395] width 90 height 28
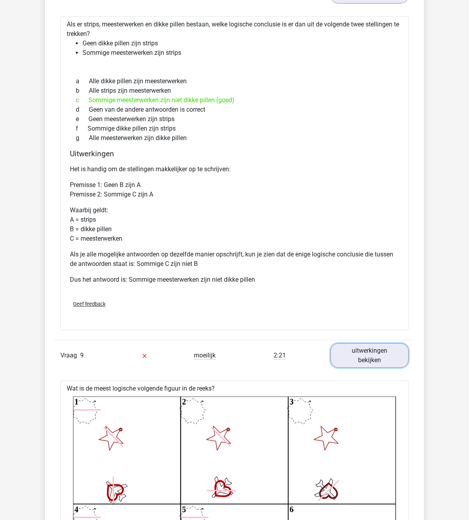
scroll to position [3434, 0]
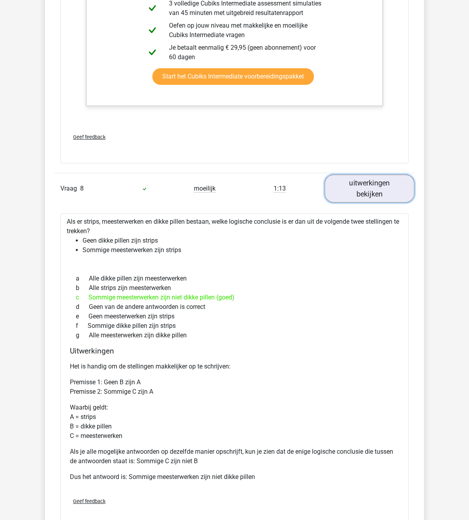
click at [355, 174] on link "uitwerkingen bekijken" at bounding box center [369, 188] width 90 height 28
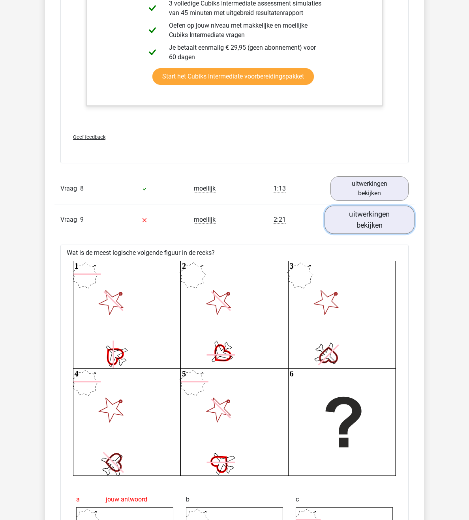
click at [393, 206] on link "uitwerkingen bekijken" at bounding box center [369, 220] width 90 height 28
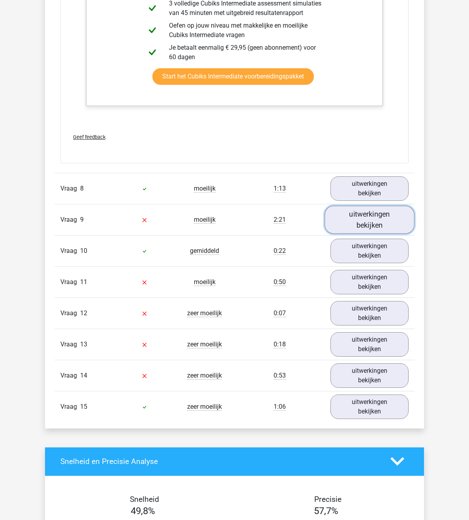
click at [391, 206] on link "uitwerkingen bekijken" at bounding box center [369, 220] width 90 height 28
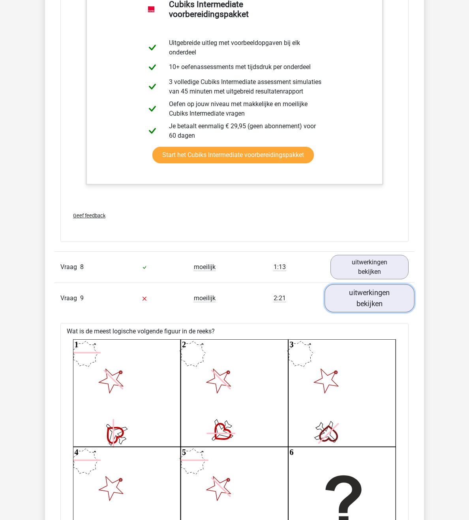
scroll to position [3355, 0]
click at [384, 285] on link "uitwerkingen bekijken" at bounding box center [369, 299] width 90 height 28
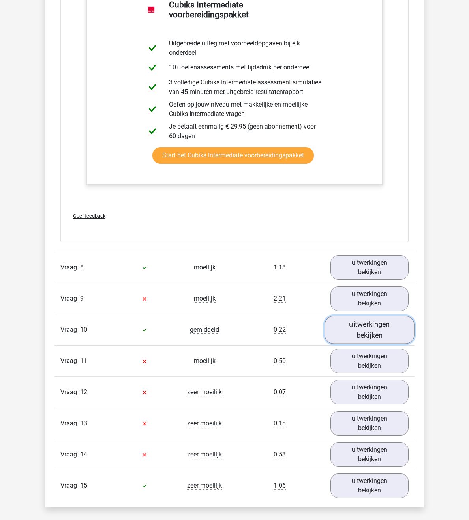
click at [387, 316] on link "uitwerkingen bekijken" at bounding box center [369, 330] width 90 height 28
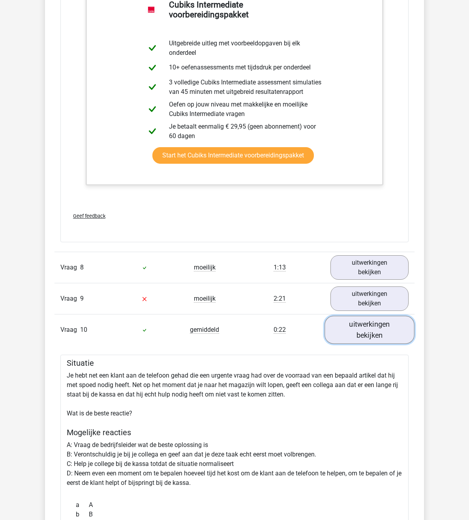
click at [387, 316] on link "uitwerkingen bekijken" at bounding box center [369, 330] width 90 height 28
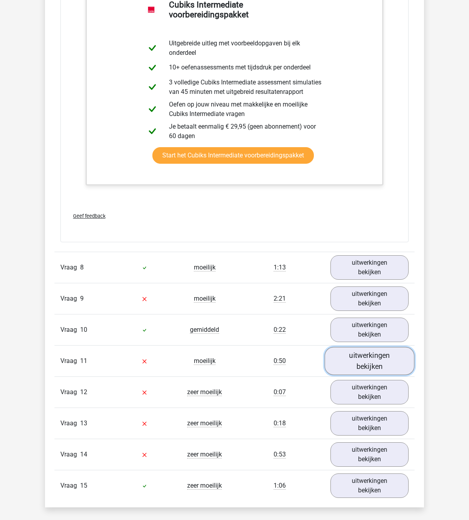
click at [395, 347] on link "uitwerkingen bekijken" at bounding box center [369, 361] width 90 height 28
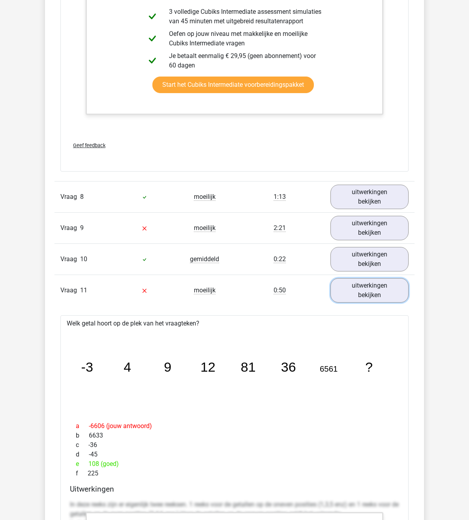
scroll to position [3434, 0]
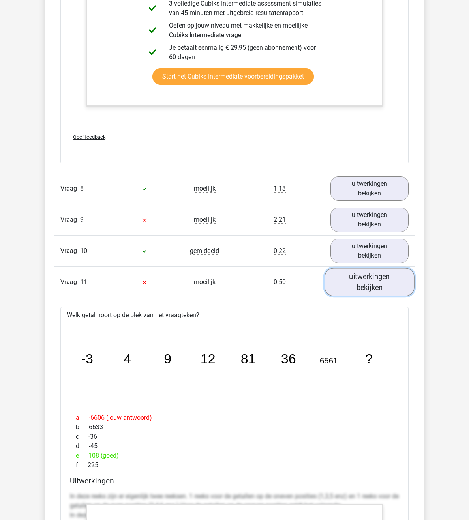
click at [402, 268] on link "uitwerkingen bekijken" at bounding box center [369, 282] width 90 height 28
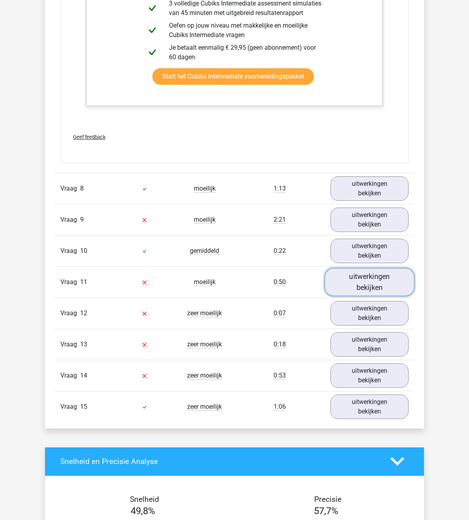
click at [414, 268] on link "uitwerkingen bekijken" at bounding box center [369, 282] width 90 height 28
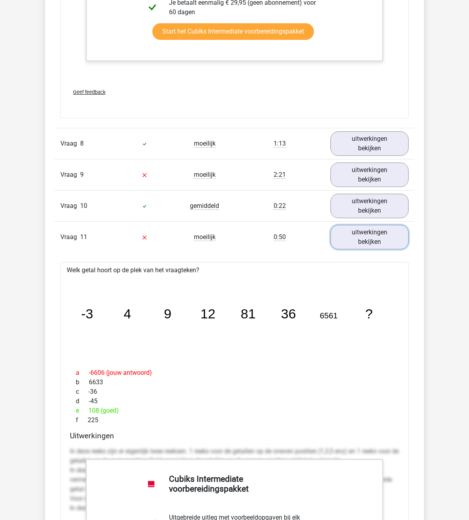
scroll to position [3474, 0]
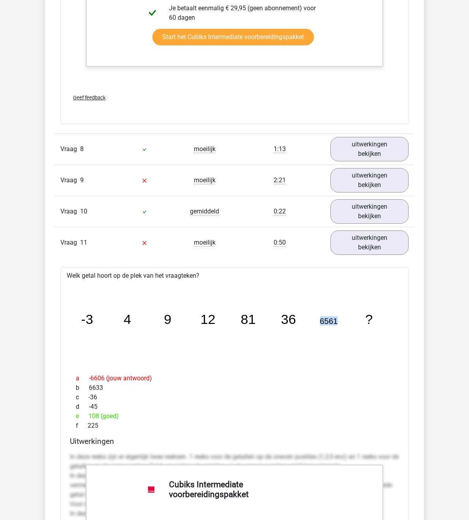
drag, startPoint x: 352, startPoint y: 208, endPoint x: 328, endPoint y: 212, distance: 24.3
click at [328, 284] on icon "image/svg+xml -3 4 9 12 81 36 6561 ?" at bounding box center [234, 324] width 323 height 81
drag, startPoint x: 302, startPoint y: 211, endPoint x: 289, endPoint y: 210, distance: 13.4
click at [289, 284] on icon "image/svg+xml -3 4 9 12 81 36 6561 ?" at bounding box center [234, 324] width 323 height 81
drag, startPoint x: 226, startPoint y: 207, endPoint x: 196, endPoint y: 206, distance: 30.4
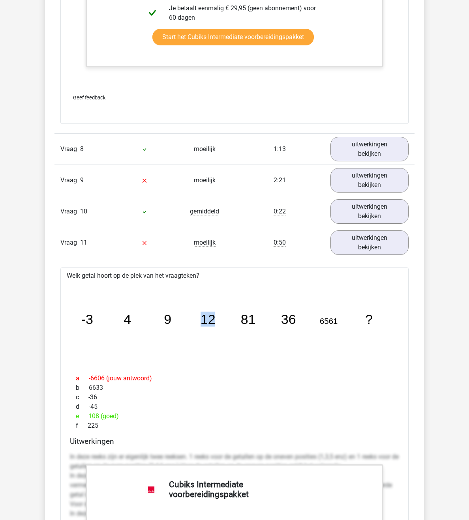
click at [196, 284] on icon "image/svg+xml -3 4 9 12 81 36 6561 ?" at bounding box center [234, 324] width 323 height 81
drag, startPoint x: 352, startPoint y: 210, endPoint x: 324, endPoint y: 211, distance: 28.0
click at [324, 284] on icon "image/svg+xml -3 4 9 12 81 36 6561 ?" at bounding box center [234, 324] width 323 height 81
drag, startPoint x: 240, startPoint y: 206, endPoint x: 255, endPoint y: 207, distance: 14.7
click at [255, 284] on icon "image/svg+xml -3 4 9 12 81 36 6561 ?" at bounding box center [234, 324] width 323 height 81
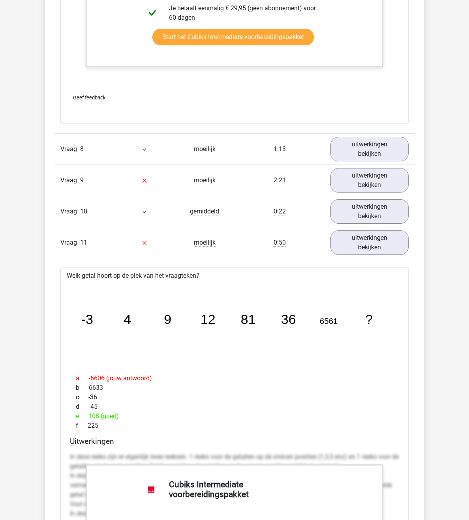
drag, startPoint x: 324, startPoint y: 208, endPoint x: 329, endPoint y: 206, distance: 5.0
click at [325, 284] on icon "image/svg+xml -3 4 9 12 81 36 6561 ?" at bounding box center [234, 324] width 323 height 81
drag, startPoint x: 339, startPoint y: 206, endPoint x: 361, endPoint y: 212, distance: 23.2
click at [361, 284] on icon "image/svg+xml -3 4 9 12 81 36 6561 ?" at bounding box center [234, 324] width 323 height 81
click at [360, 284] on icon "image/svg+xml -3 4 9 12 81 36 6561 ?" at bounding box center [234, 324] width 323 height 81
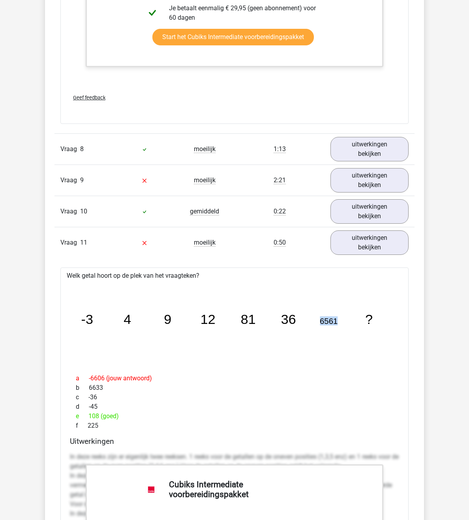
drag, startPoint x: 358, startPoint y: 212, endPoint x: 326, endPoint y: 208, distance: 31.4
click at [326, 284] on icon "image/svg+xml -3 4 9 12 81 36 6561 ?" at bounding box center [234, 324] width 323 height 81
drag, startPoint x: 285, startPoint y: 203, endPoint x: 296, endPoint y: 214, distance: 14.8
click at [300, 284] on icon "image/svg+xml -3 4 9 12 81 36 6561 ?" at bounding box center [234, 324] width 323 height 81
click at [93, 312] on tspan "36" at bounding box center [87, 319] width 12 height 15
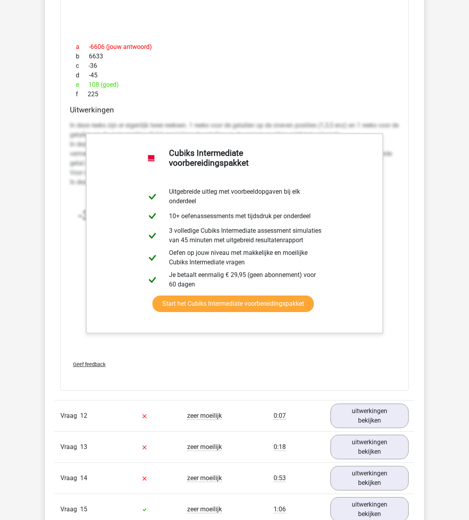
scroll to position [3829, 0]
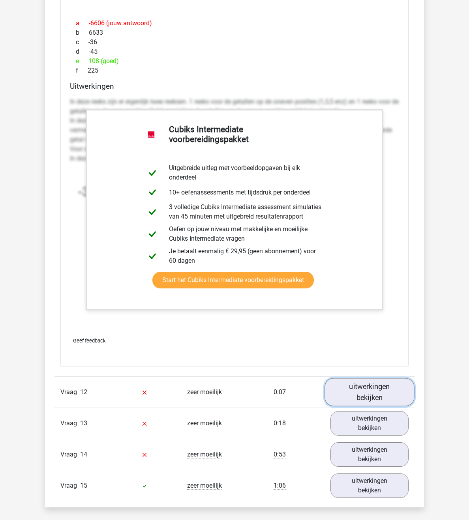
click at [410, 379] on link "uitwerkingen bekijken" at bounding box center [369, 393] width 90 height 28
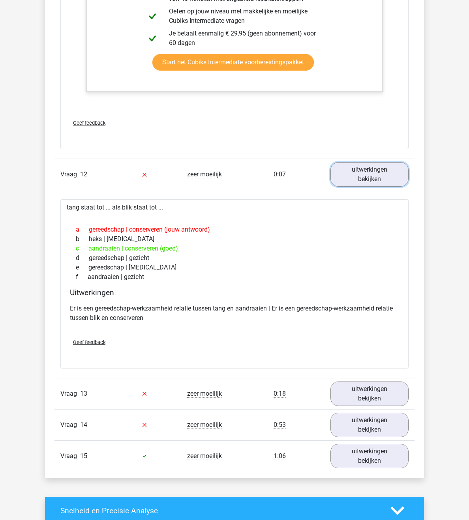
scroll to position [4066, 0]
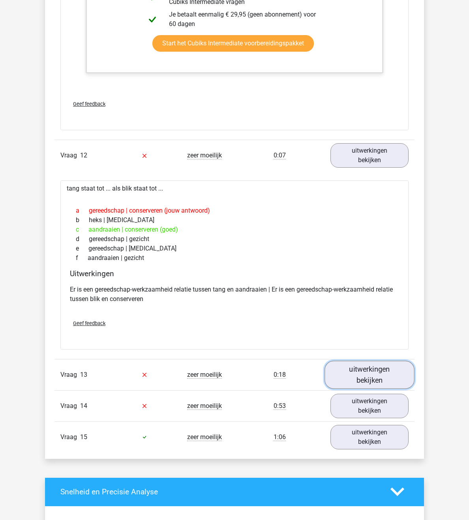
click at [380, 361] on link "uitwerkingen bekijken" at bounding box center [369, 375] width 90 height 28
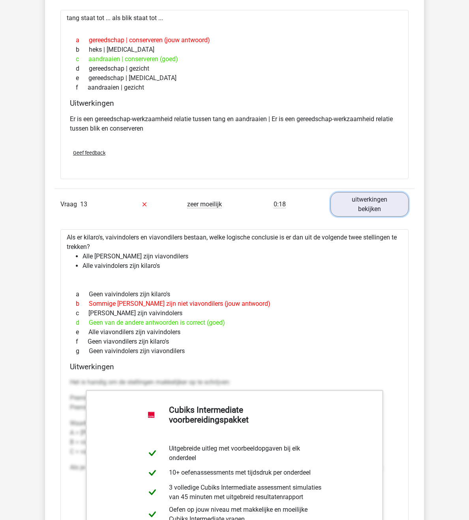
scroll to position [4342, 0]
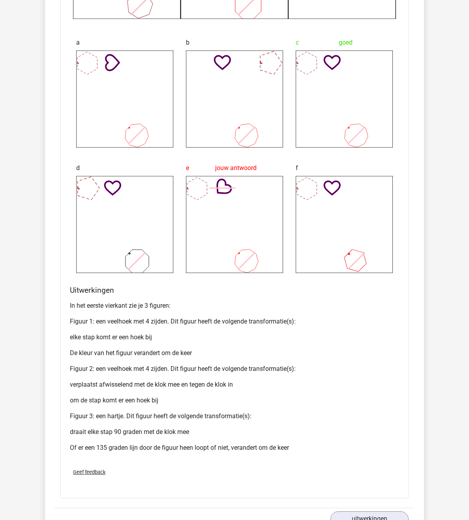
scroll to position [5171, 0]
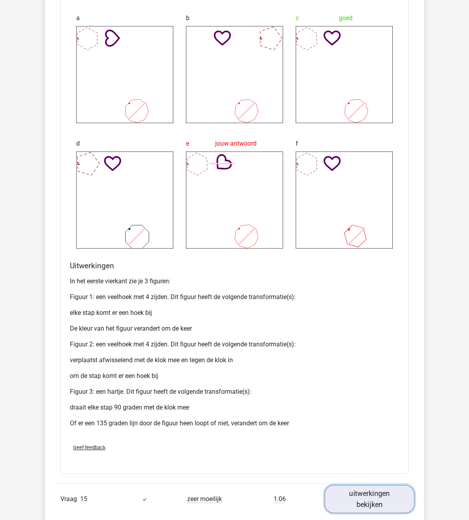
click at [378, 486] on link "uitwerkingen bekijken" at bounding box center [369, 500] width 90 height 28
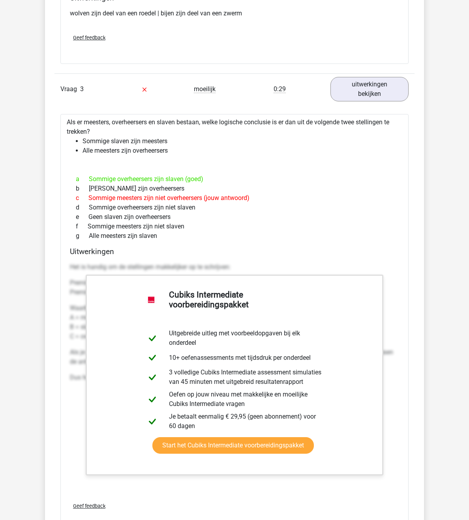
scroll to position [1539, 0]
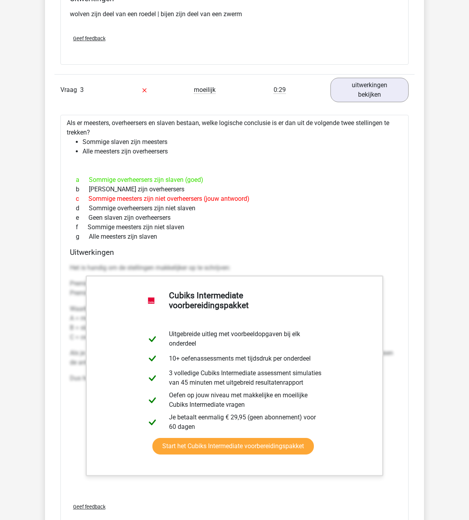
click at [237, 194] on div "c Sommige meesters zijn niet overheersers (jouw antwoord)" at bounding box center [234, 198] width 329 height 9
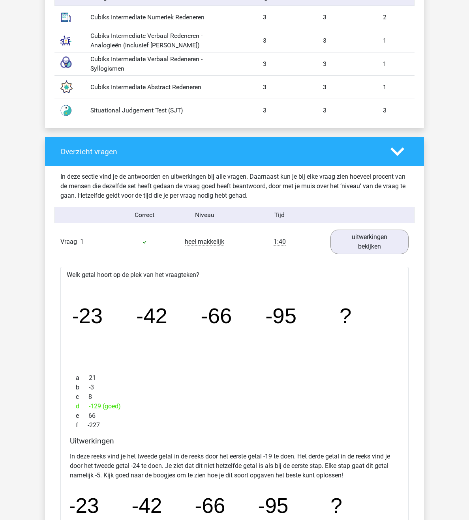
scroll to position [671, 0]
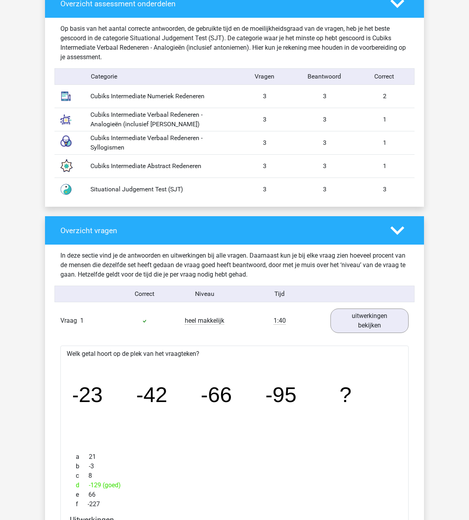
drag, startPoint x: 58, startPoint y: 162, endPoint x: 172, endPoint y: 167, distance: 114.6
click at [172, 178] on div "Situational Judgement Test (SJT) 3 3 3" at bounding box center [234, 189] width 360 height 23
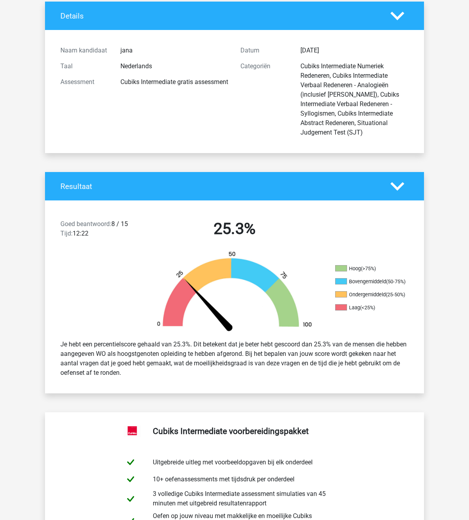
scroll to position [0, 0]
